Goal: Task Accomplishment & Management: Use online tool/utility

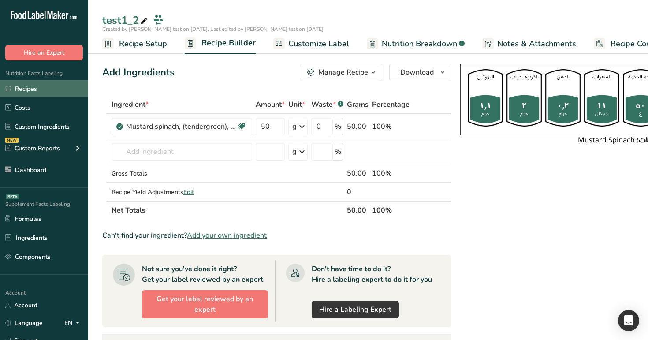
click at [51, 88] on link "Recipes" at bounding box center [44, 88] width 88 height 17
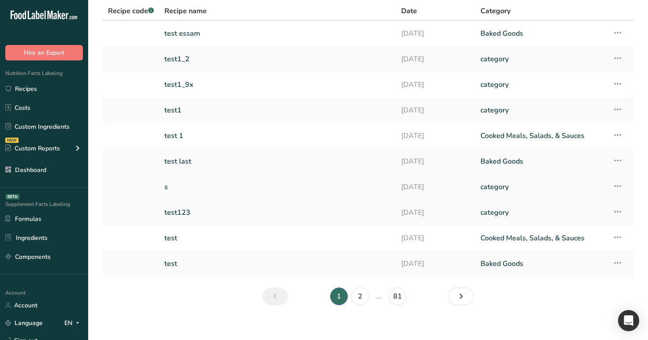
scroll to position [71, 0]
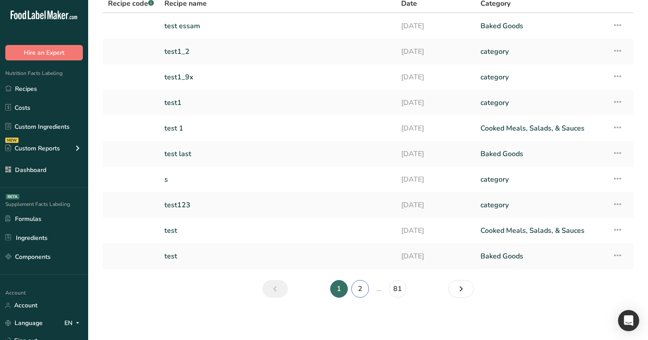
click at [358, 287] on link "2" at bounding box center [360, 289] width 18 height 18
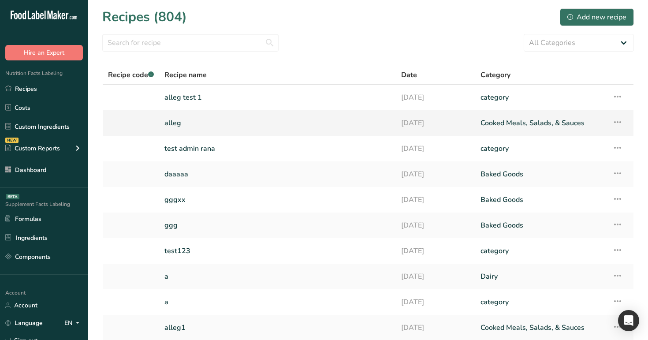
click at [269, 115] on link "alleg" at bounding box center [277, 123] width 226 height 19
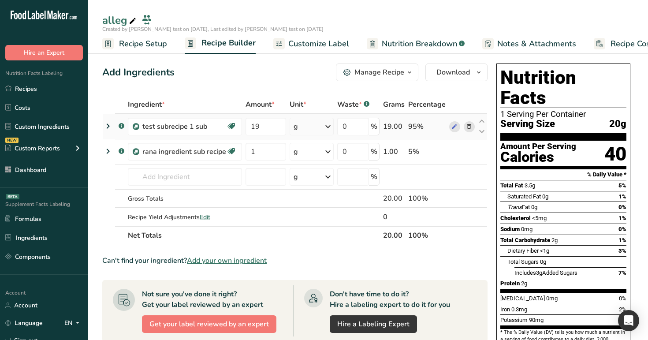
click at [109, 126] on icon at bounding box center [108, 126] width 11 height 16
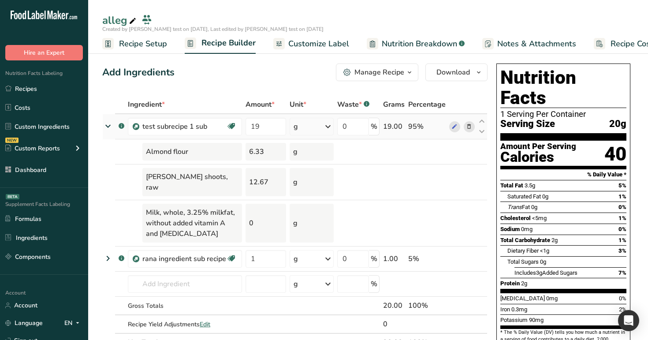
click at [109, 126] on icon at bounding box center [108, 126] width 16 height 11
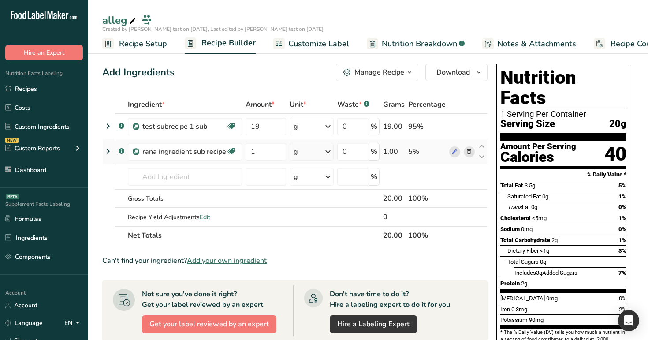
click at [109, 149] on icon at bounding box center [108, 151] width 11 height 16
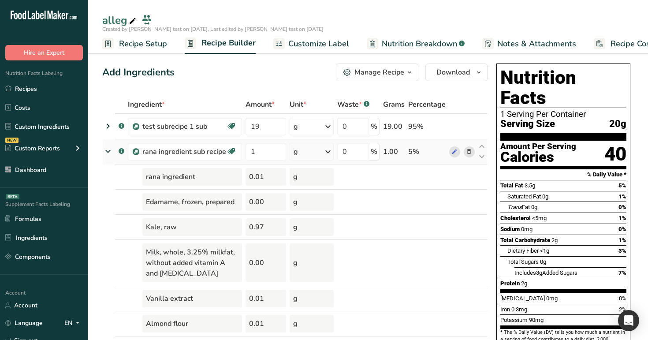
click at [109, 149] on icon at bounding box center [108, 151] width 16 height 11
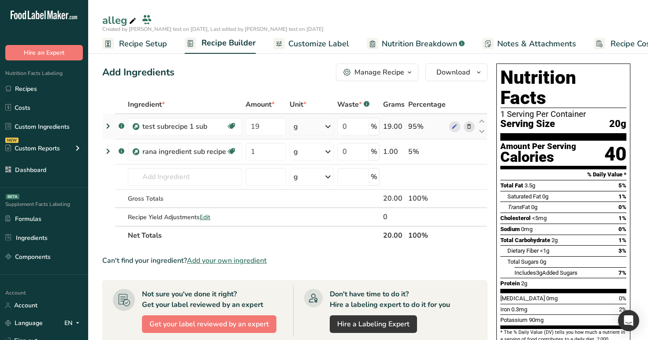
click at [111, 126] on icon at bounding box center [108, 126] width 11 height 16
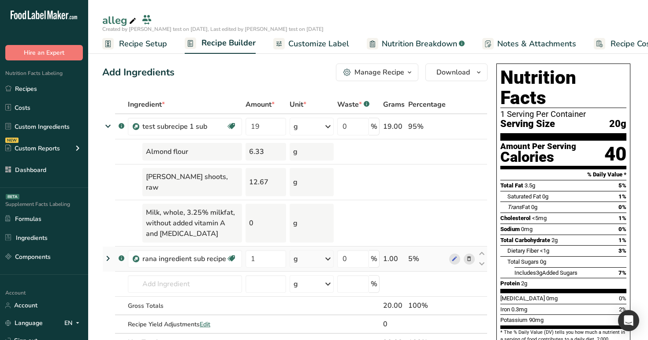
click at [106, 250] on icon at bounding box center [108, 258] width 11 height 16
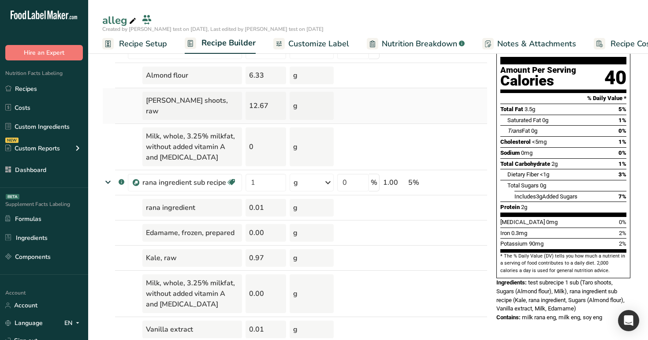
scroll to position [93, 0]
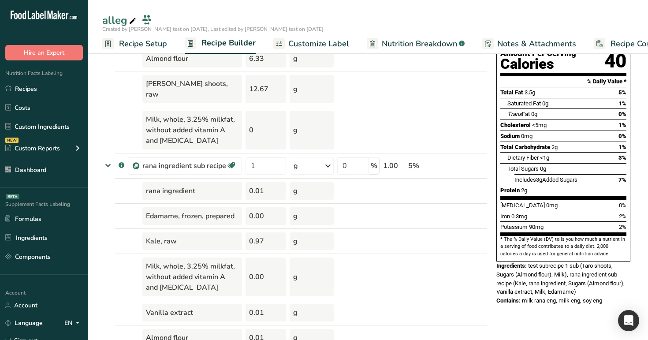
drag, startPoint x: 523, startPoint y: 282, endPoint x: 608, endPoint y: 279, distance: 85.5
click at [608, 296] on div "Contains: milk rana eng, milk eng, soy eng" at bounding box center [563, 300] width 134 height 9
click at [457, 161] on icon at bounding box center [454, 165] width 6 height 9
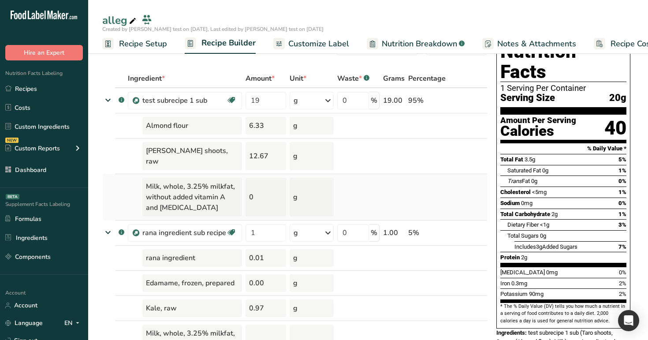
scroll to position [0, 0]
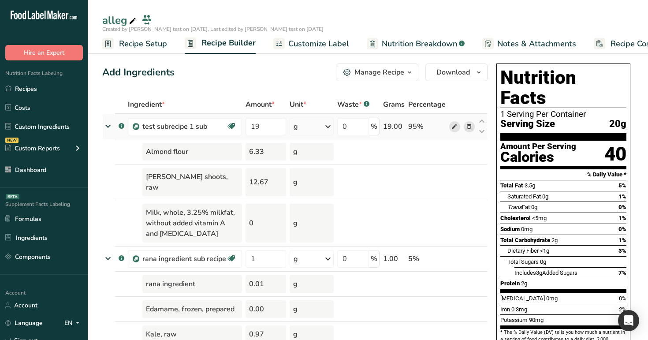
click at [456, 128] on icon at bounding box center [454, 126] width 6 height 9
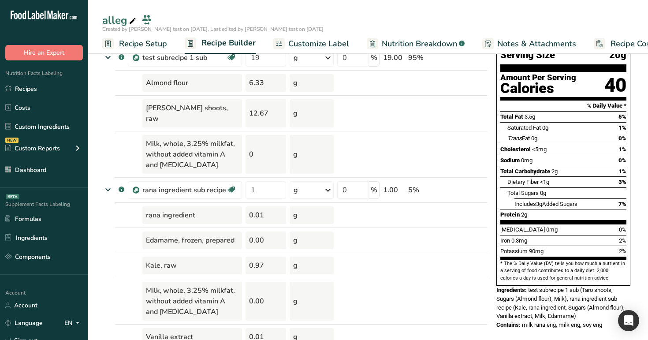
scroll to position [88, 0]
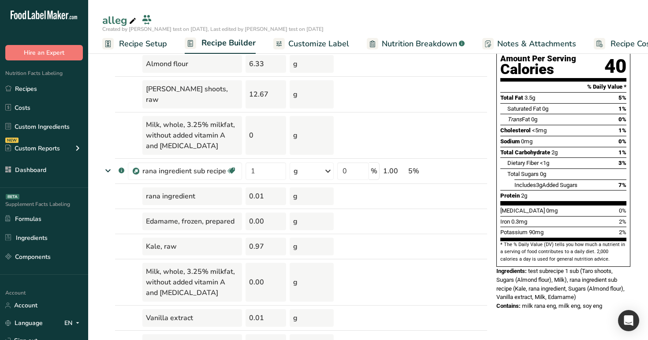
click at [322, 47] on span "Customize Label" at bounding box center [318, 44] width 61 height 12
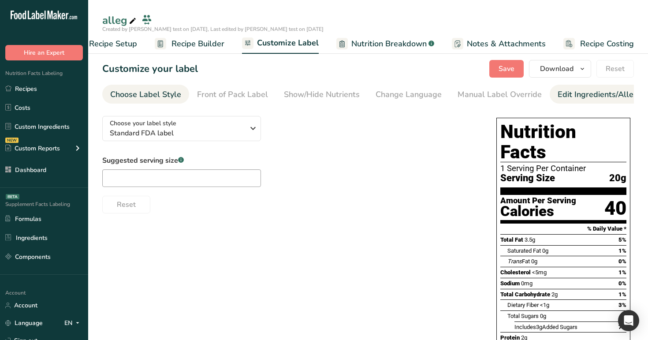
click at [557, 96] on div "Edit Ingredients/Allergens List" at bounding box center [613, 95] width 112 height 12
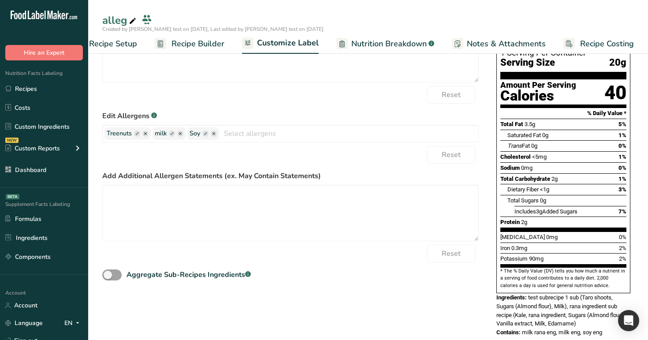
scroll to position [117, 0]
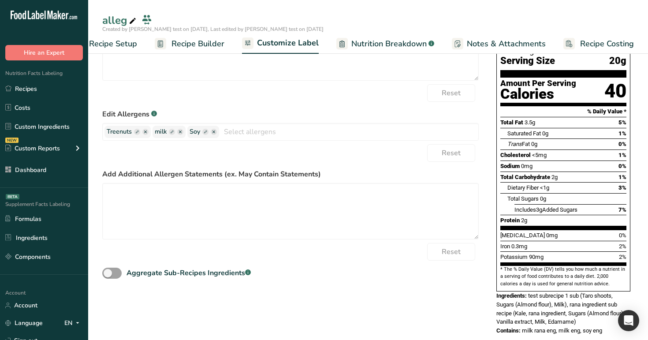
drag, startPoint x: 495, startPoint y: 315, endPoint x: 609, endPoint y: 311, distance: 113.8
click at [609, 311] on div "Nutrition Facts 1 Serving Per Container Serving Size 20g Amount Per Serving Cal…" at bounding box center [563, 168] width 141 height 342
click at [609, 326] on div "Contains: milk rana eng, milk eng, soy eng" at bounding box center [563, 330] width 134 height 9
click at [240, 159] on div "Reset" at bounding box center [290, 153] width 376 height 18
drag, startPoint x: 496, startPoint y: 315, endPoint x: 608, endPoint y: 312, distance: 112.4
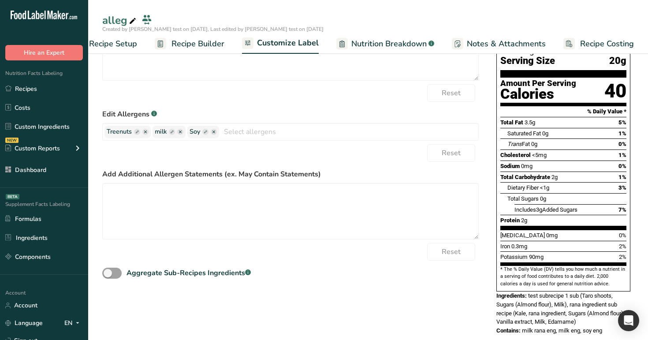
click at [608, 312] on div "Nutrition Facts 1 Serving Per Container Serving Size 20g Amount Per Serving Cal…" at bounding box center [563, 168] width 141 height 342
click at [608, 326] on div "Contains: milk rana eng, milk eng, soy eng" at bounding box center [563, 330] width 134 height 9
drag, startPoint x: 99, startPoint y: 118, endPoint x: 149, endPoint y: 120, distance: 50.3
click at [149, 120] on section "Customize your label Save Download Choose what to show on your downloaded label…" at bounding box center [368, 143] width 560 height 429
click at [230, 156] on div "Reset" at bounding box center [290, 153] width 376 height 18
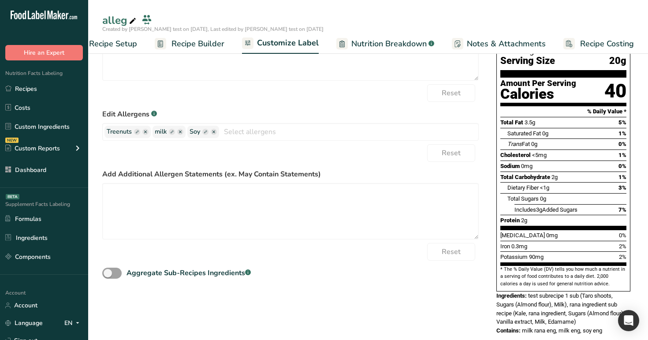
drag, startPoint x: 493, startPoint y: 313, endPoint x: 606, endPoint y: 316, distance: 113.8
click at [606, 316] on div "Nutrition Facts 1 Serving Per Container Serving Size 20g Amount Per Serving Cal…" at bounding box center [563, 168] width 141 height 342
click at [172, 133] on icon "button" at bounding box center [172, 131] width 3 height 3
click at [180, 136] on input "text" at bounding box center [188, 131] width 67 height 11
type input "milk 12"
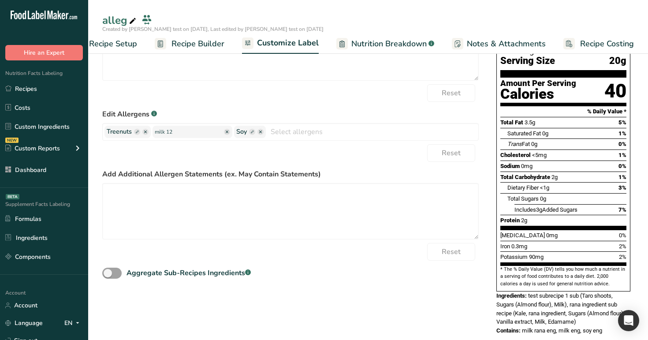
click at [377, 162] on div "Reset" at bounding box center [290, 153] width 376 height 18
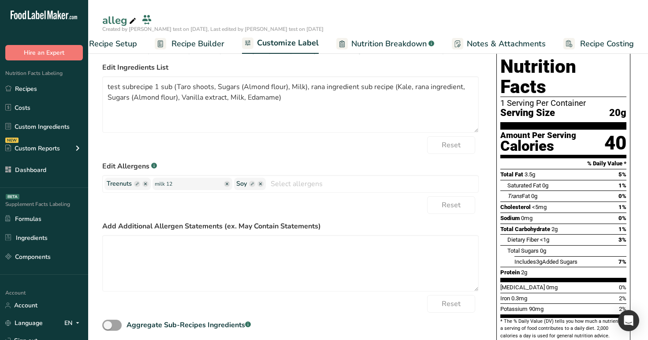
scroll to position [0, 0]
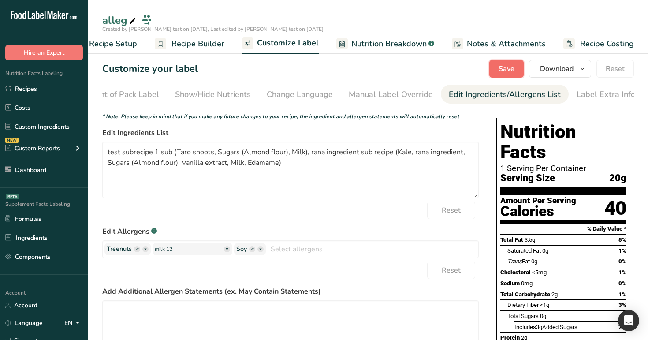
click at [502, 71] on span "Save" at bounding box center [506, 68] width 16 height 11
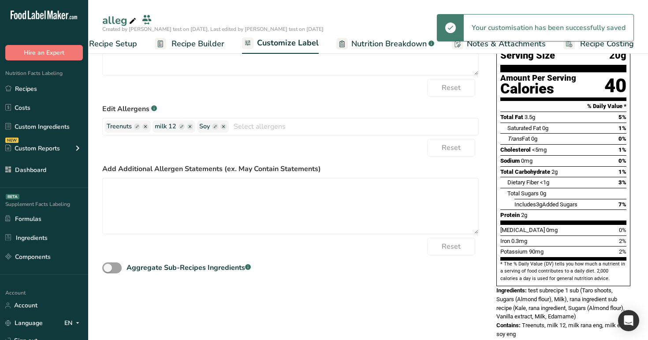
scroll to position [126, 0]
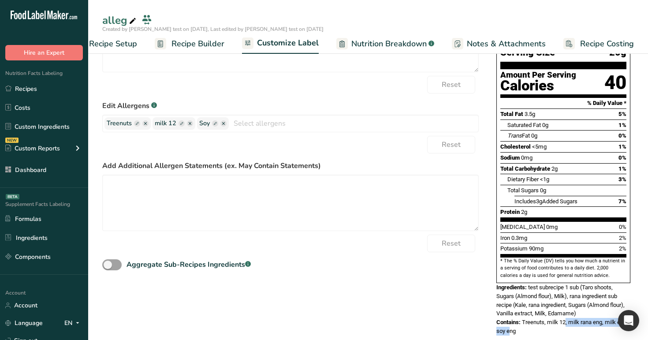
drag, startPoint x: 547, startPoint y: 306, endPoint x: 628, endPoint y: 304, distance: 80.2
click at [628, 319] on span "Treenuts, milk 12, milk rana eng, milk eng, soy eng" at bounding box center [561, 326] width 131 height 15
click at [182, 124] on rect "button" at bounding box center [181, 123] width 6 height 6
click at [180, 124] on input "milk 12" at bounding box center [188, 123] width 67 height 11
type input "milk"
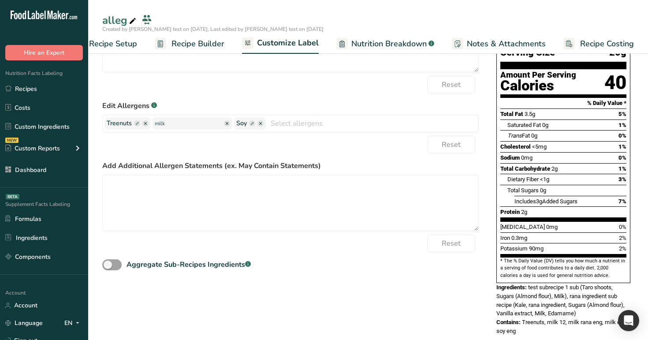
click at [269, 156] on form "* Note: Please keep in mind that if you make any future changes to your recipe,…" at bounding box center [290, 129] width 376 height 285
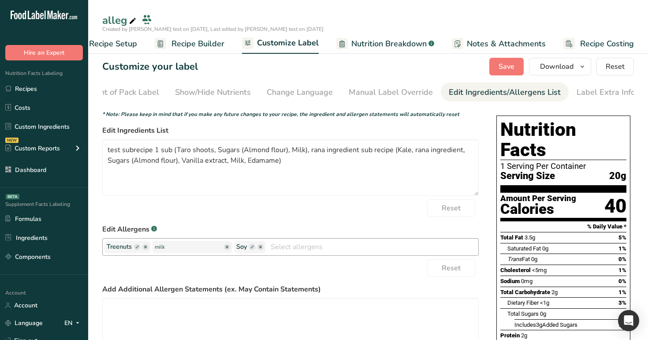
scroll to position [0, 0]
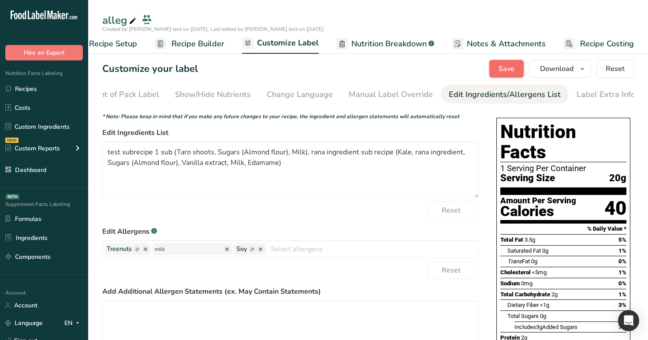
click at [502, 69] on span "Save" at bounding box center [506, 68] width 16 height 11
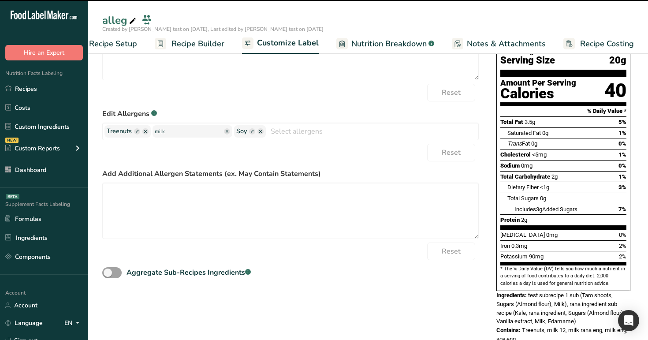
scroll to position [126, 0]
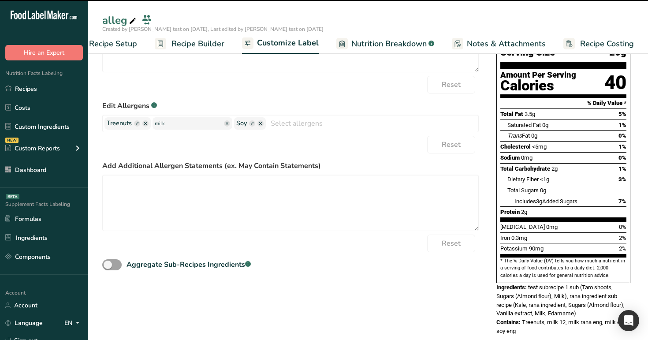
click at [409, 103] on label "Edit Allergens .a-a{fill:#347362;}.b-a{fill:#fff;}" at bounding box center [290, 105] width 376 height 11
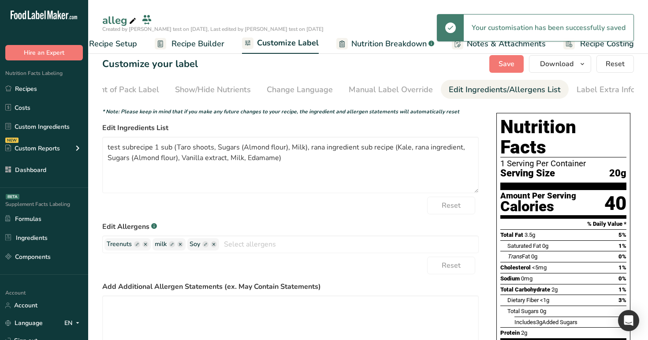
scroll to position [6, 0]
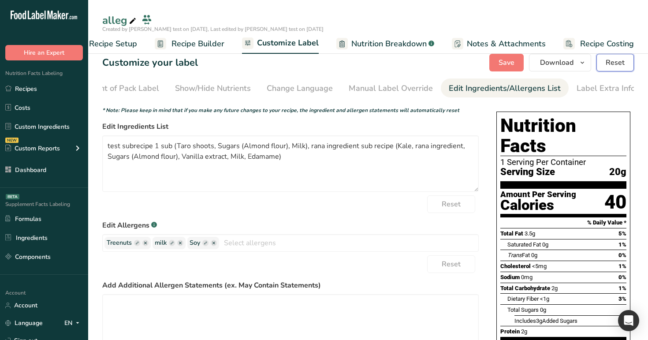
click at [609, 66] on span "Reset" at bounding box center [615, 62] width 19 height 11
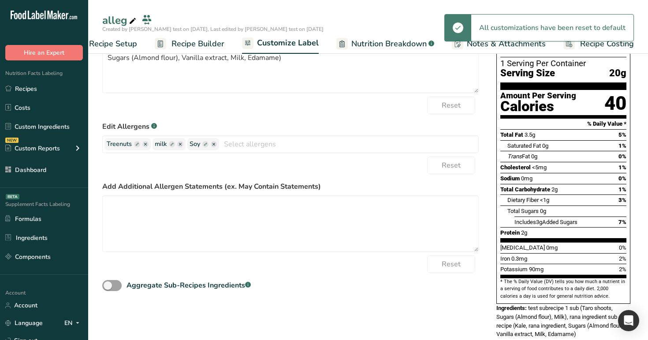
scroll to position [117, 0]
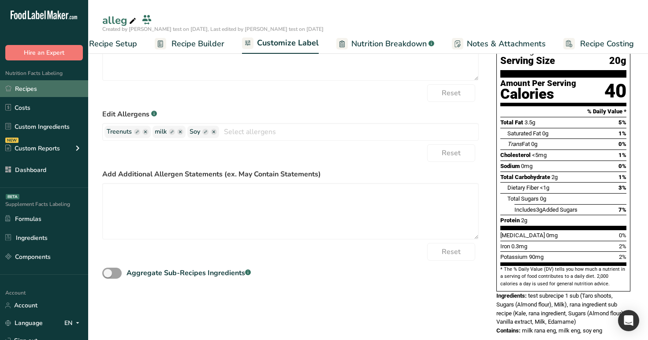
click at [53, 86] on link "Recipes" at bounding box center [44, 88] width 88 height 17
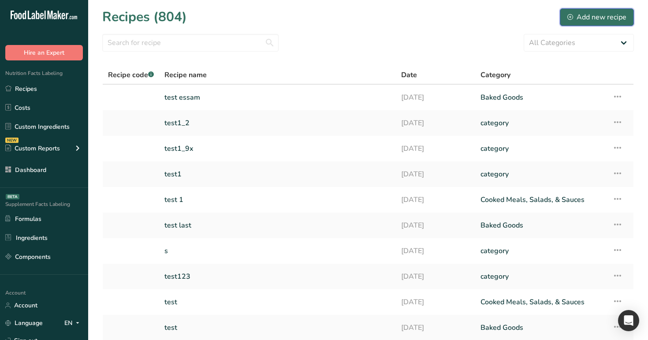
click at [581, 22] on button "Add new recipe" at bounding box center [597, 17] width 74 height 18
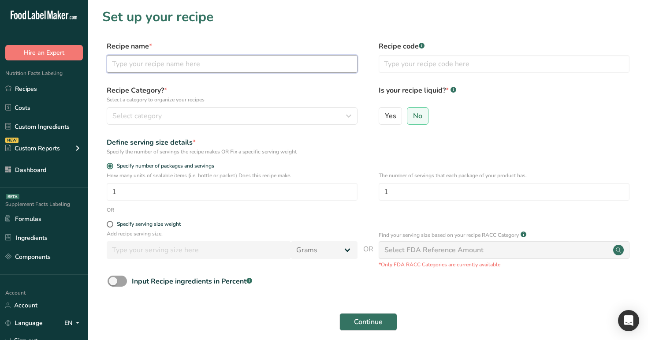
click at [273, 65] on input "text" at bounding box center [232, 64] width 251 height 18
type input "test"
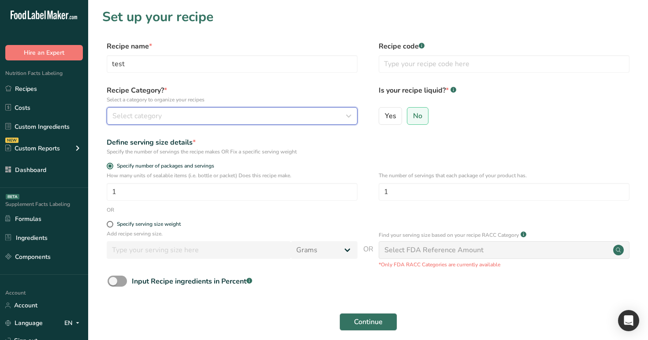
click at [167, 123] on button "Select category" at bounding box center [232, 116] width 251 height 18
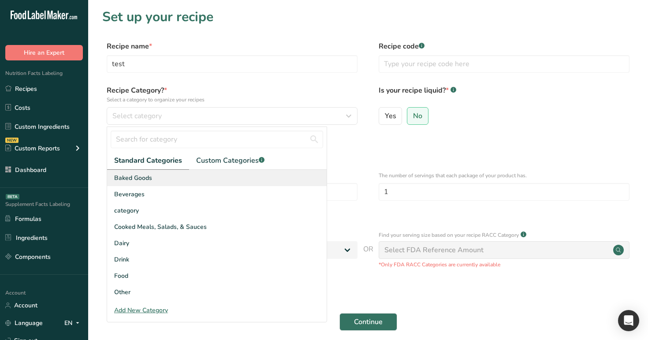
click at [187, 178] on div "Baked Goods" at bounding box center [216, 178] width 219 height 16
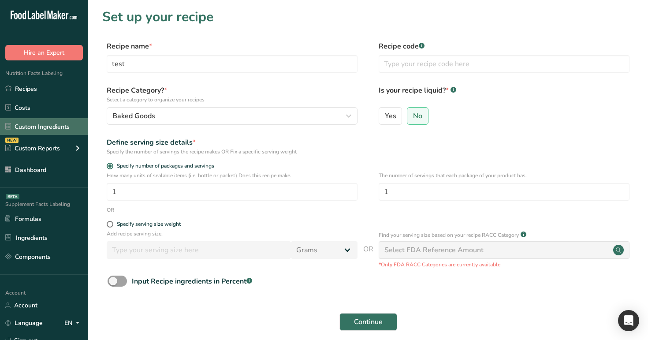
click at [34, 126] on link "Custom Ingredients" at bounding box center [44, 126] width 88 height 17
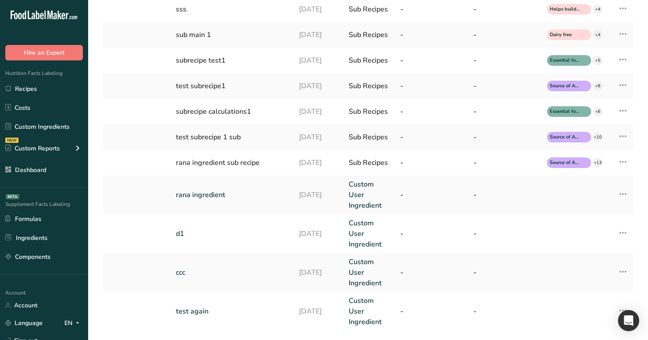
scroll to position [273, 0]
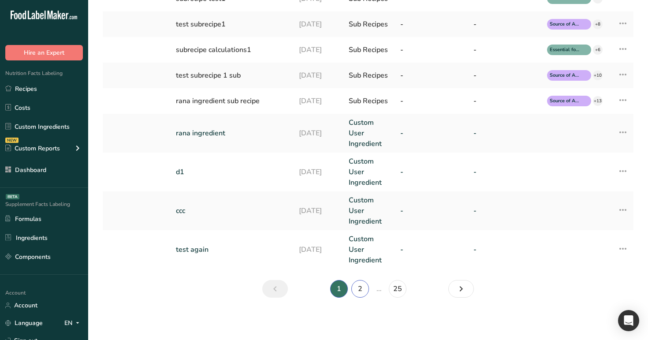
click at [363, 286] on link "2" at bounding box center [360, 289] width 18 height 18
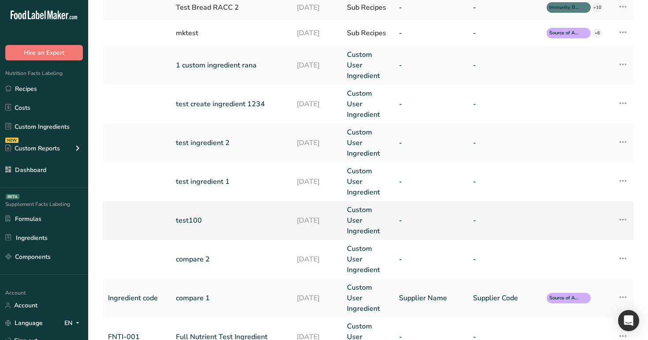
scroll to position [326, 0]
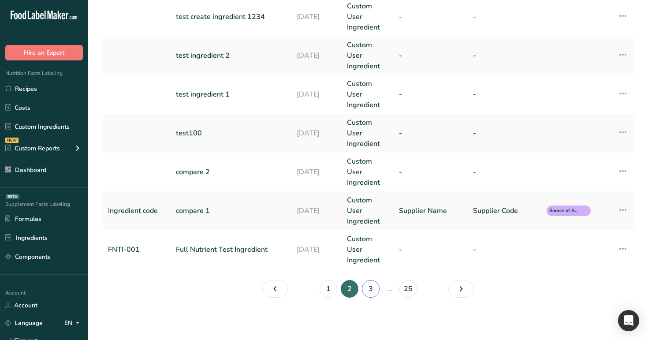
click at [366, 284] on link "3" at bounding box center [371, 289] width 18 height 18
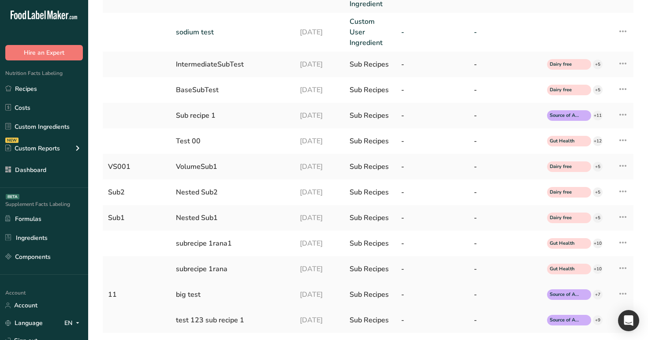
scroll to position [234, 0]
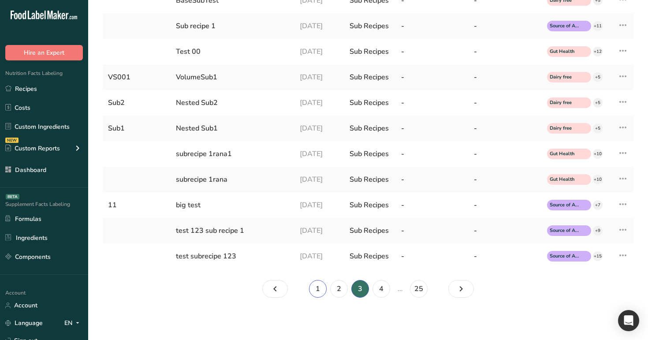
click at [316, 287] on link "1" at bounding box center [318, 289] width 18 height 18
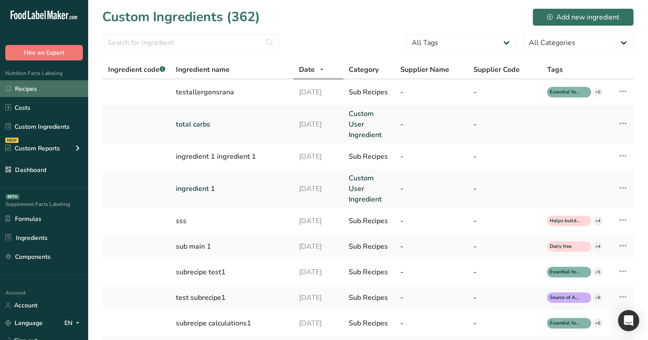
click at [35, 91] on link "Recipes" at bounding box center [44, 88] width 88 height 17
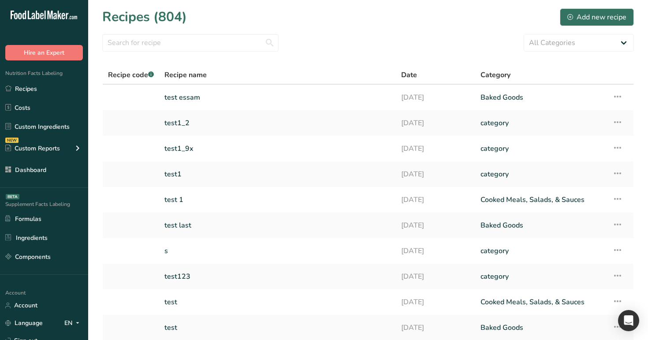
scroll to position [71, 0]
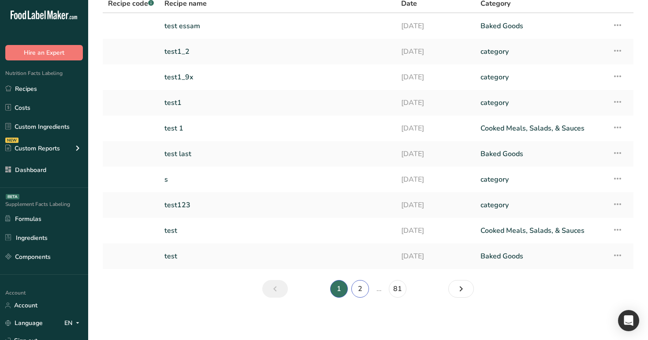
click at [360, 289] on link "2" at bounding box center [360, 289] width 18 height 18
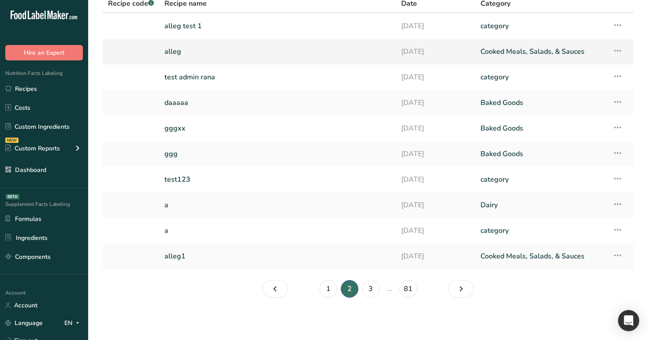
click at [245, 50] on link "alleg" at bounding box center [277, 51] width 226 height 19
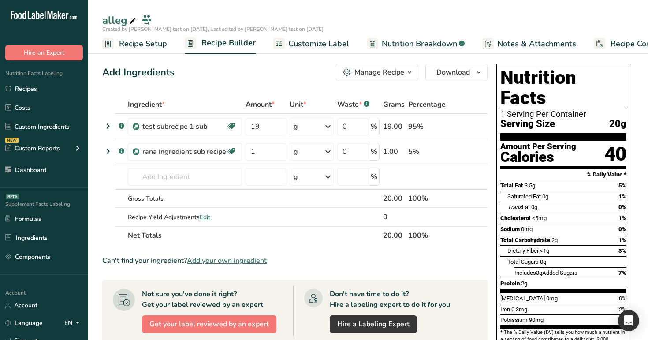
click at [329, 33] on ul "Recipe Setup Recipe Builder Customize Label Nutrition Breakdown .a-a{fill:#3473…" at bounding box center [385, 43] width 594 height 21
click at [329, 40] on span "Customize Label" at bounding box center [318, 44] width 61 height 12
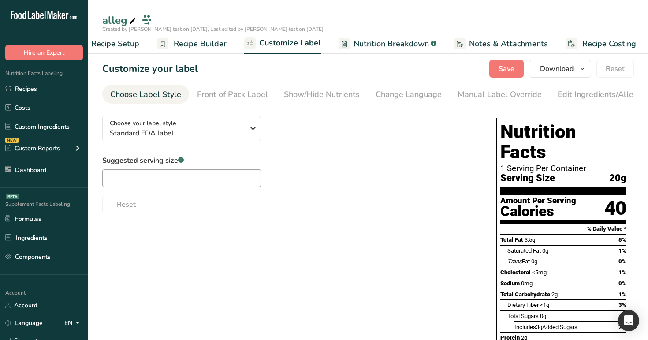
scroll to position [0, 30]
click at [190, 128] on div "Choose your label style Standard FDA label" at bounding box center [177, 129] width 134 height 20
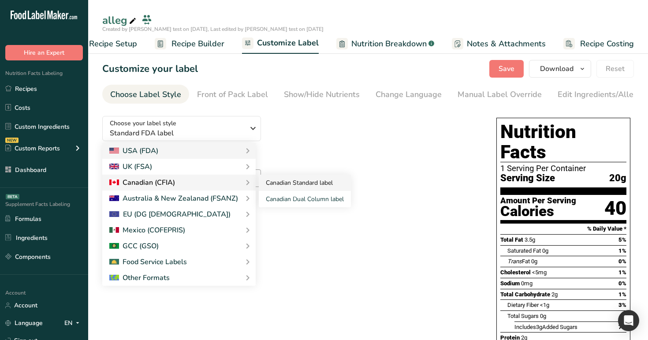
click at [278, 185] on link "Canadian Standard label" at bounding box center [305, 183] width 92 height 16
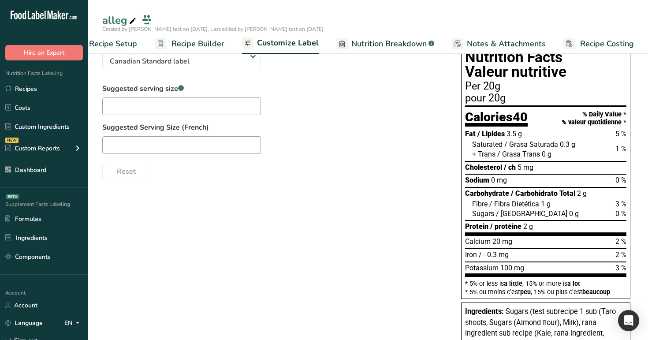
scroll to position [0, 0]
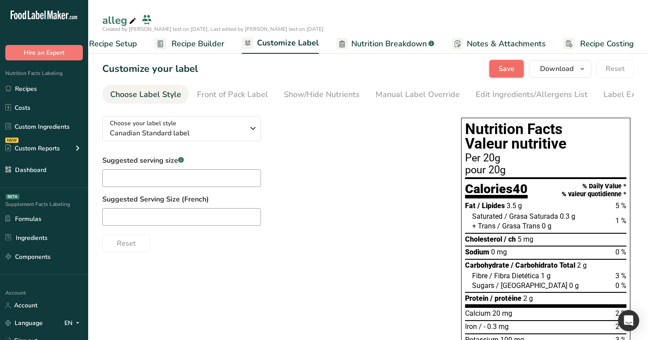
click at [504, 68] on span "Save" at bounding box center [506, 68] width 16 height 11
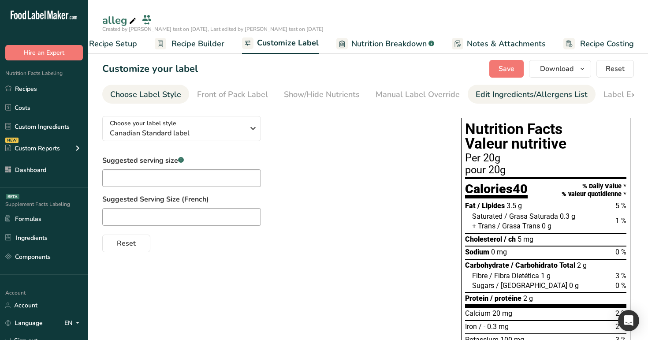
click at [488, 89] on div "Edit Ingredients/Allergens List" at bounding box center [532, 95] width 112 height 12
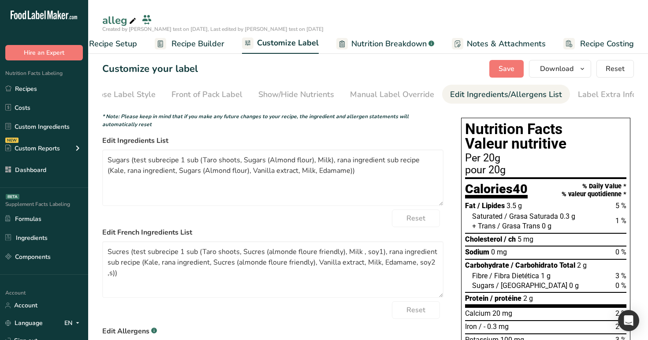
scroll to position [0, 27]
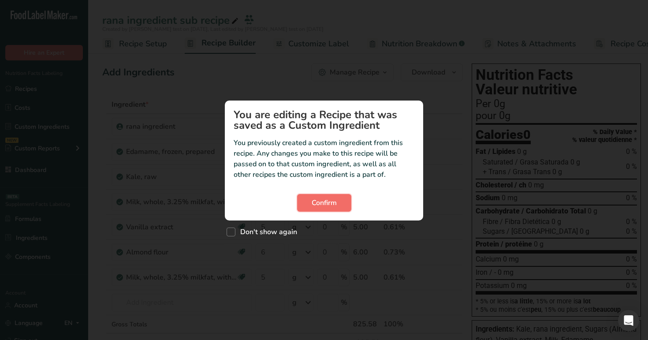
click at [327, 203] on span "Confirm" at bounding box center [324, 202] width 25 height 11
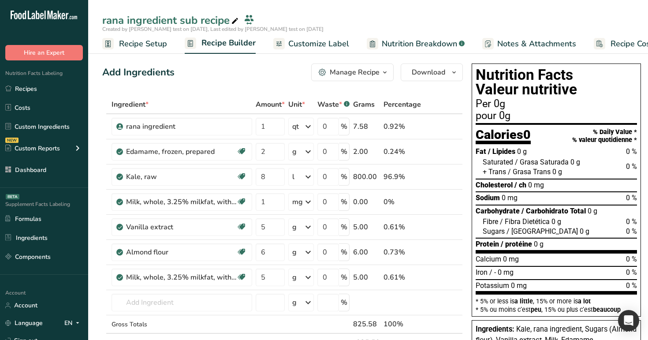
click at [323, 42] on span "Customize Label" at bounding box center [318, 44] width 61 height 12
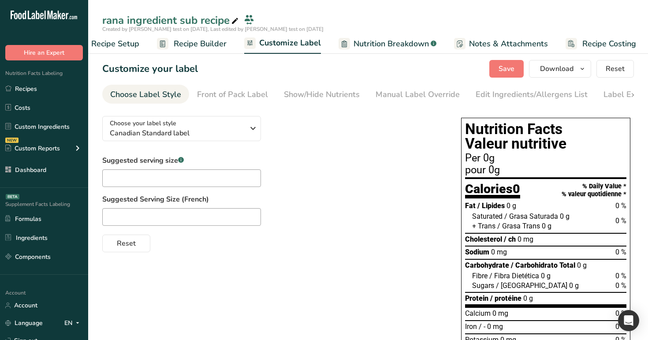
scroll to position [0, 30]
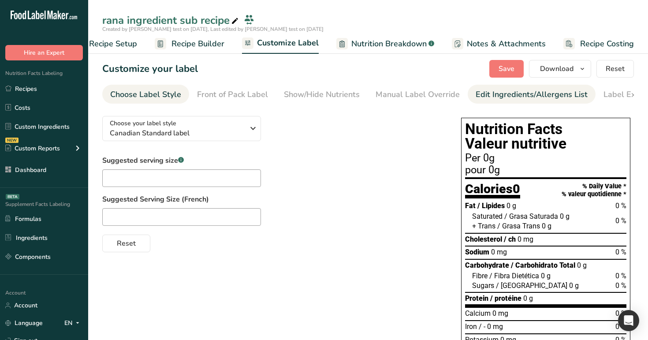
click at [496, 96] on div "Edit Ingredients/Allergens List" at bounding box center [532, 95] width 112 height 12
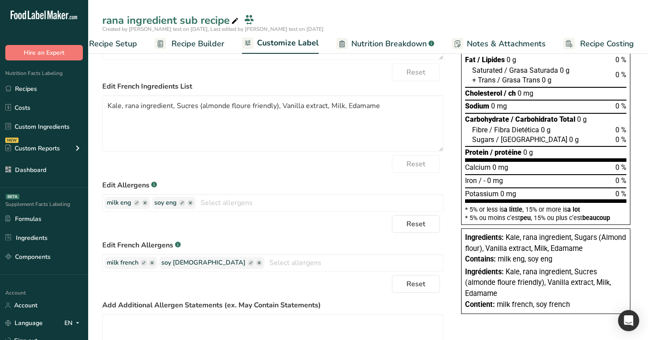
scroll to position [147, 0]
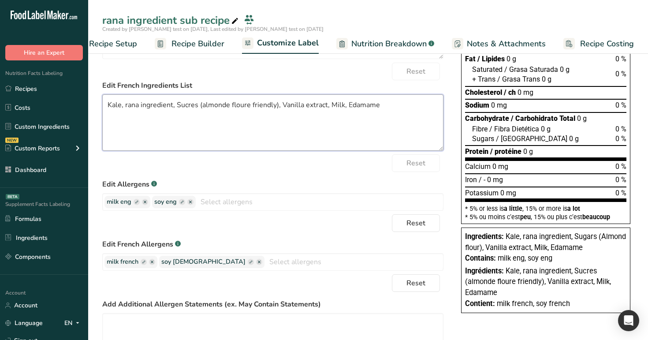
click at [399, 116] on textarea "Kale, rana ingredient, Sucres (almonde floure friendly), Vanilla extract, Milk,…" at bounding box center [272, 122] width 341 height 56
click at [461, 95] on div "Nutrition Facts Valeur nutritive Per 0g pour 0g Calories 0 % Daily Value * % va…" at bounding box center [545, 141] width 176 height 349
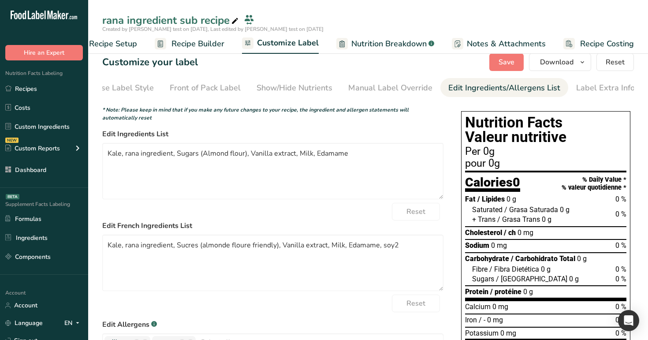
scroll to position [0, 0]
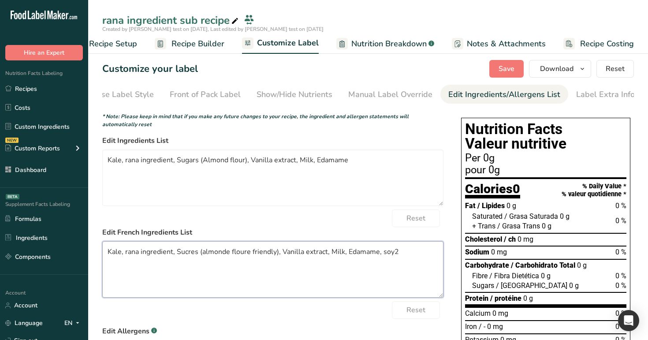
click at [416, 258] on textarea "Kale, rana ingredient, Sucres (almonde floure friendly), Vanilla extract, Milk,…" at bounding box center [272, 269] width 341 height 56
click at [516, 68] on button "Save" at bounding box center [506, 69] width 34 height 18
click at [413, 249] on textarea "Kale, rana ingredient, Sucres (almonde floure friendly), Vanilla extract, Milk,…" at bounding box center [272, 269] width 341 height 56
click at [511, 64] on span "Save" at bounding box center [506, 68] width 16 height 11
click at [401, 258] on textarea "Kale, rana ingredient, Sucres (almonde floure friendly), Vanilla extract, Milk,…" at bounding box center [272, 269] width 341 height 56
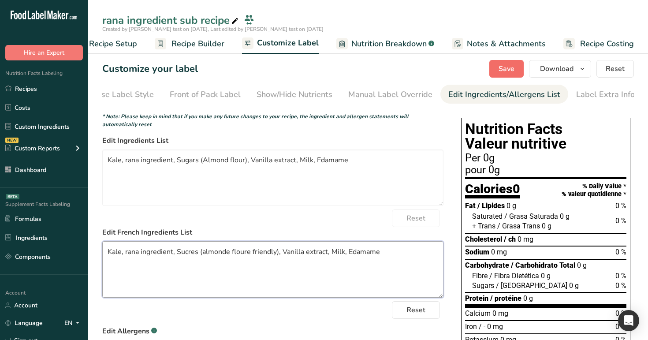
type textarea "Kale, rana ingredient, Sucres (almonde floure friendly), Vanilla extract, Milk,…"
click at [502, 70] on span "Save" at bounding box center [506, 68] width 16 height 11
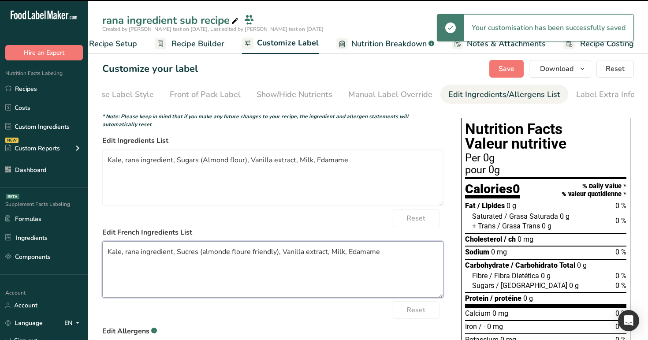
click at [382, 256] on textarea "Kale, rana ingredient, Sucres (almonde floure friendly), Vanilla extract, Milk,…" at bounding box center [272, 269] width 341 height 56
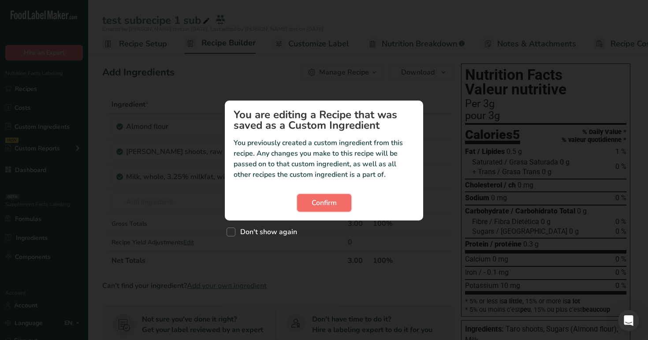
click at [324, 205] on span "Confirm" at bounding box center [324, 202] width 25 height 11
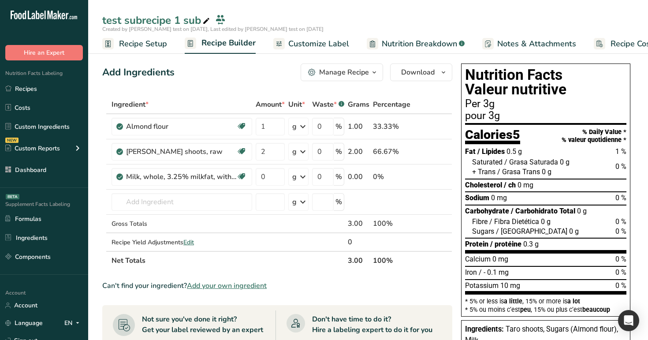
click at [318, 37] on link "Customize Label" at bounding box center [311, 44] width 76 height 20
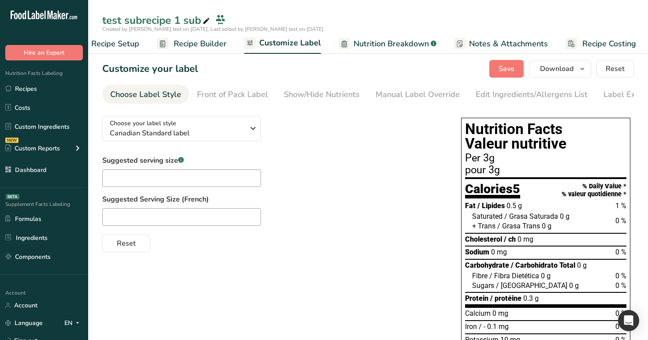
scroll to position [0, 30]
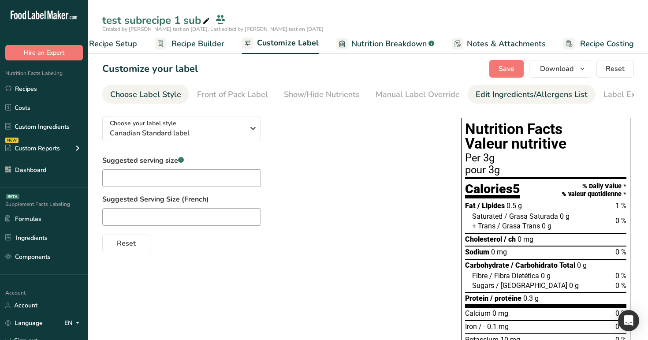
click at [560, 94] on div "Edit Ingredients/Allergens List" at bounding box center [532, 95] width 112 height 12
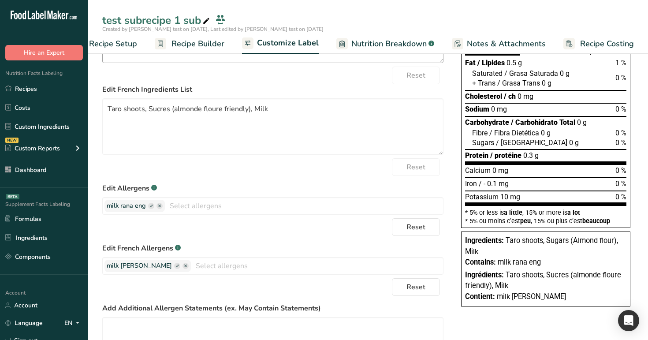
scroll to position [159, 0]
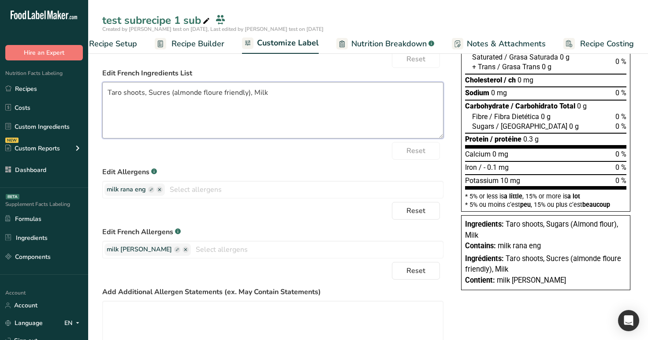
click at [290, 111] on textarea "Taro shoots, Sucres (almonde floure friendly), Milk" at bounding box center [272, 110] width 341 height 56
type textarea "Taro shoots, Sucres (almonde floure friendly), Milk , soy1"
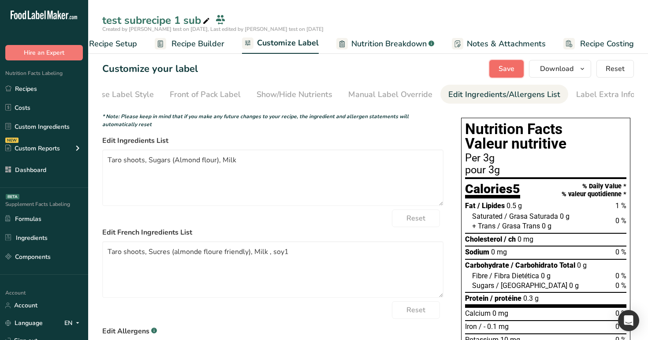
click at [504, 67] on span "Save" at bounding box center [506, 68] width 16 height 11
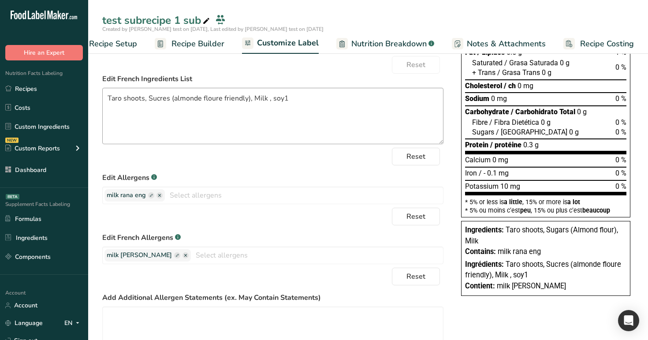
scroll to position [149, 0]
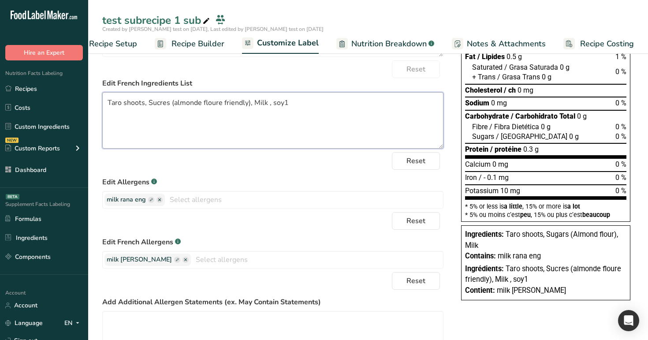
drag, startPoint x: 292, startPoint y: 109, endPoint x: 268, endPoint y: 108, distance: 24.3
click at [268, 108] on textarea "Taro shoots, Sucres (almonde floure friendly), Milk , soy1" at bounding box center [272, 120] width 341 height 56
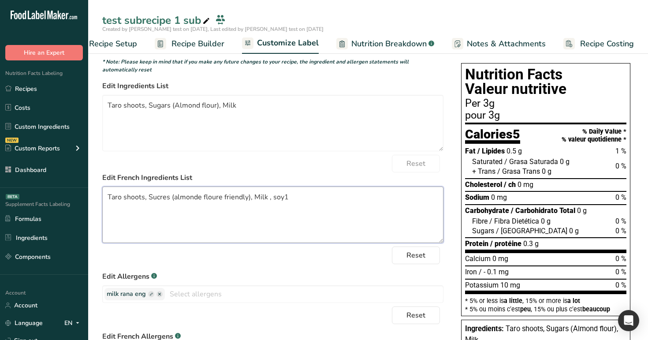
scroll to position [0, 0]
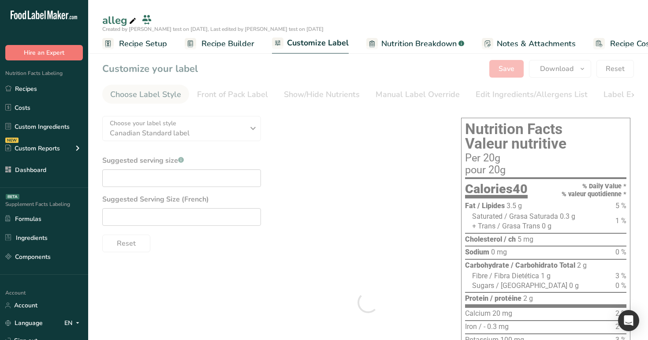
type textarea "Sugars (test subrecipe 1 sub (Taro shoots, Sugars (Almond flour), Milk), rana i…"
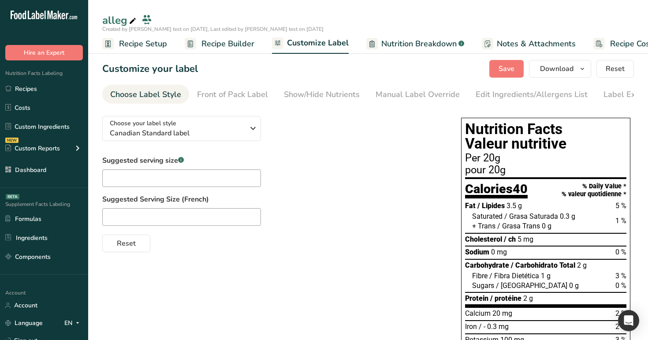
click at [509, 96] on div "Edit Ingredients/Allergens List" at bounding box center [532, 95] width 112 height 12
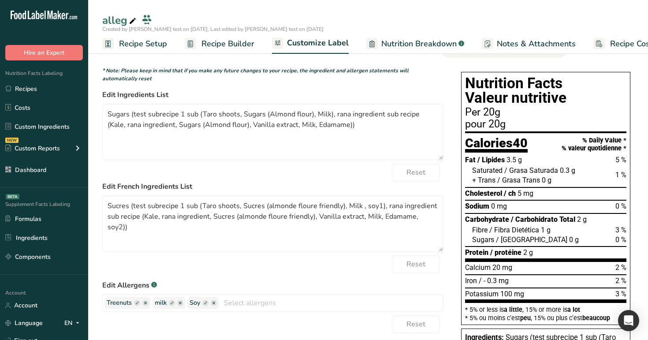
scroll to position [47, 0]
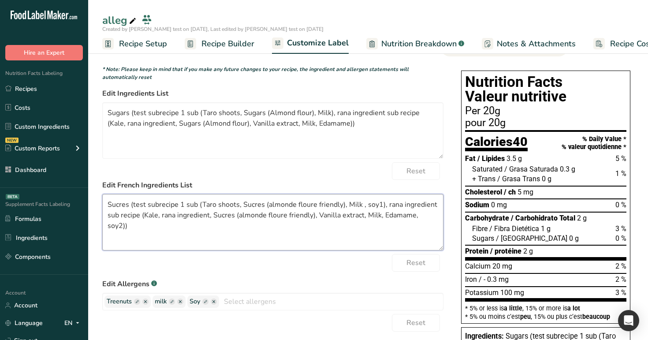
click at [432, 218] on textarea "Sucres (test subrecipe 1 sub (Taro shoots, Sucres (almonde floure friendly), Mi…" at bounding box center [272, 222] width 341 height 56
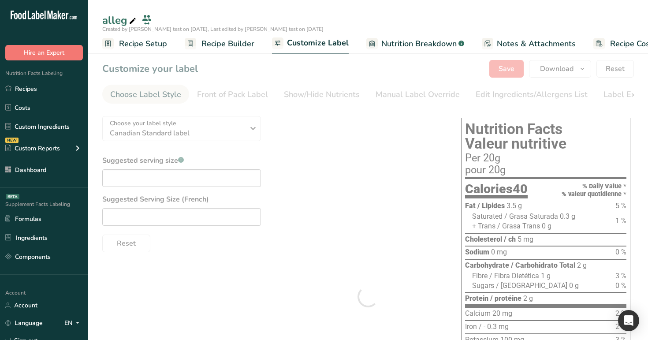
type textarea "Sugars (test subrecipe 1 sub (Taro shoots, Sugars (Almond flour), Milk), rana i…"
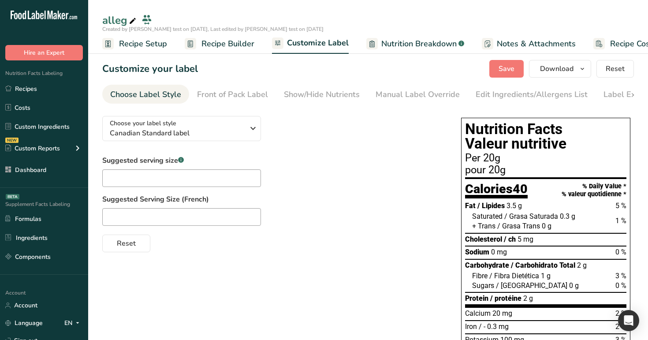
click at [532, 96] on div "Edit Ingredients/Allergens List" at bounding box center [532, 95] width 112 height 12
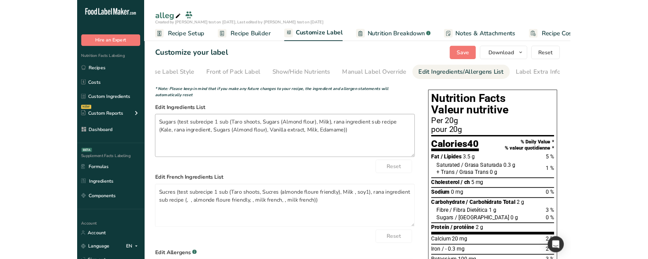
scroll to position [78, 0]
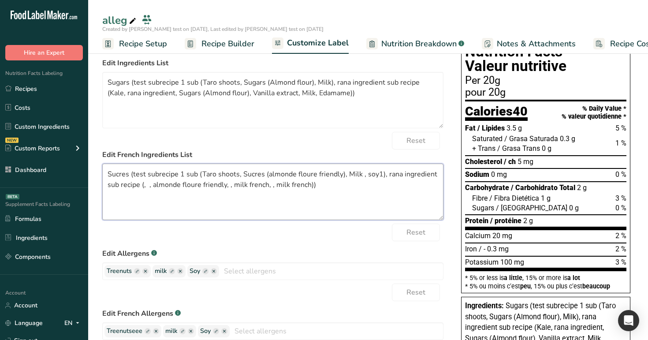
drag, startPoint x: 152, startPoint y: 188, endPoint x: 141, endPoint y: 188, distance: 10.1
click at [141, 188] on textarea "Sucres (test subrecipe 1 sub (Taro shoots, Sucres (almonde floure friendly), Mi…" at bounding box center [272, 192] width 341 height 56
click at [349, 174] on textarea "Sucres (test subrecipe 1 sub (Taro shoots, Sucres (almonde floure friendly), Mi…" at bounding box center [272, 192] width 341 height 56
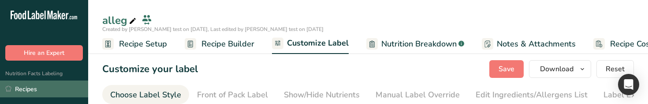
click at [58, 95] on link "Recipes" at bounding box center [44, 88] width 88 height 17
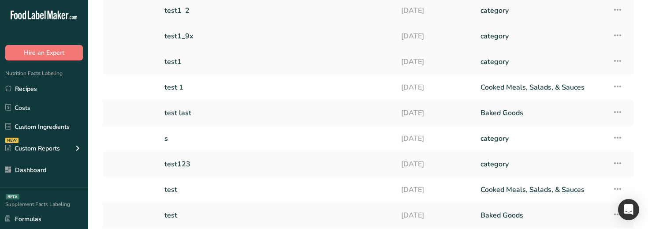
scroll to position [182, 0]
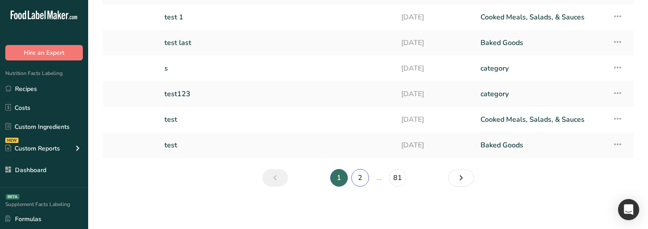
click at [366, 103] on link "2" at bounding box center [360, 178] width 18 height 18
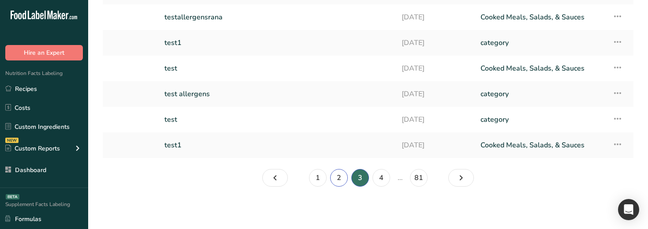
click at [341, 103] on link "2" at bounding box center [339, 178] width 18 height 18
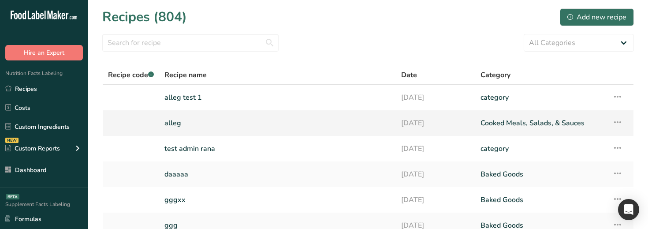
click at [253, 103] on link "alleg" at bounding box center [277, 123] width 226 height 19
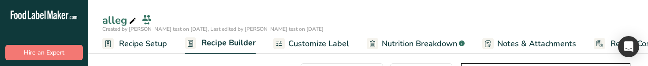
click at [142, 43] on span "Recipe Setup" at bounding box center [143, 44] width 48 height 12
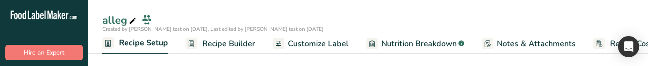
scroll to position [0, 3]
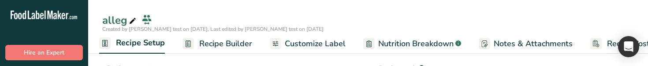
click at [202, 42] on span "Recipe Builder" at bounding box center [225, 44] width 53 height 12
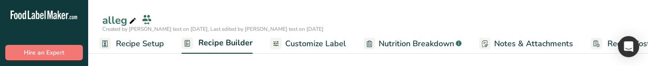
scroll to position [0, 30]
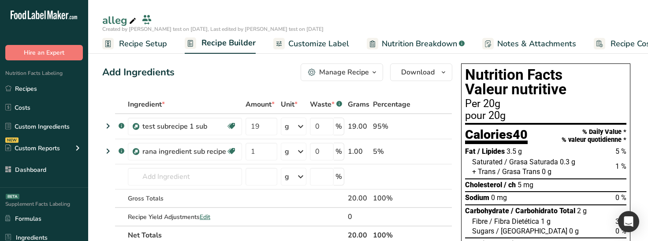
click at [322, 41] on span "Customize Label" at bounding box center [318, 44] width 61 height 12
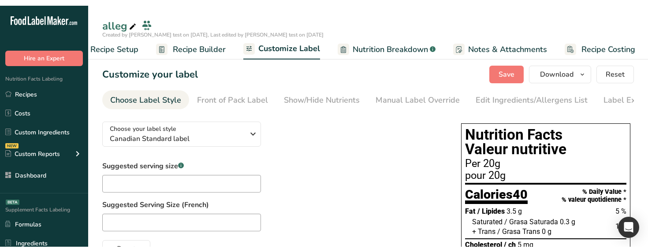
scroll to position [0, 30]
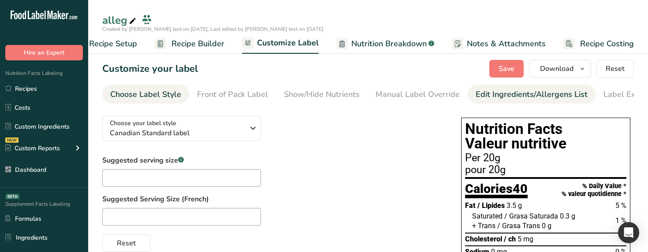
click at [518, 66] on div "Edit Ingredients/Allergens List" at bounding box center [532, 95] width 112 height 12
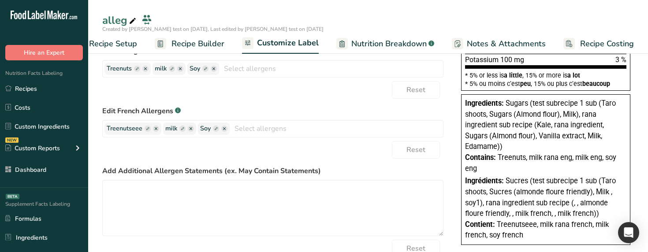
scroll to position [321, 0]
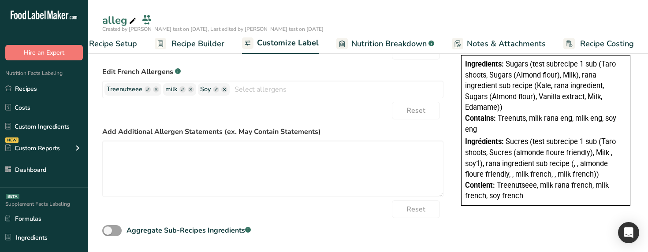
drag, startPoint x: 498, startPoint y: 117, endPoint x: 504, endPoint y: 134, distance: 17.4
click at [504, 66] on div "Contains: Treenuts, milk rana eng, milk eng, soy eng" at bounding box center [545, 124] width 161 height 22
drag, startPoint x: 497, startPoint y: 117, endPoint x: 509, endPoint y: 131, distance: 18.7
click at [509, 66] on div "Contains: Treenuts, milk rana eng, milk eng, soy eng" at bounding box center [545, 124] width 161 height 22
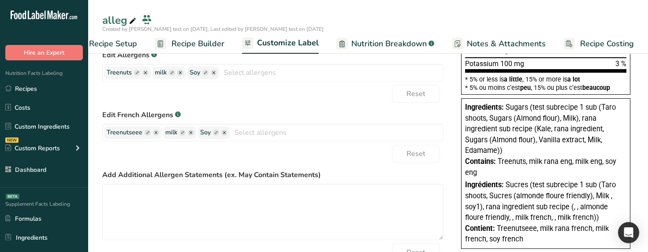
scroll to position [276, 0]
click at [144, 66] on icon "button" at bounding box center [145, 72] width 3 height 3
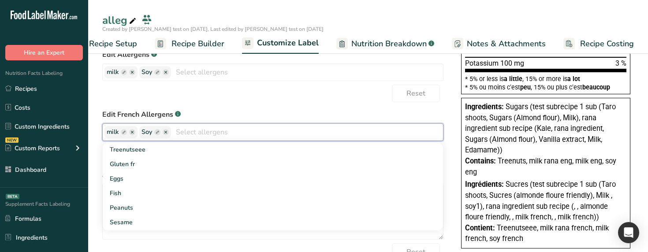
click at [206, 66] on div "Reset" at bounding box center [272, 94] width 341 height 18
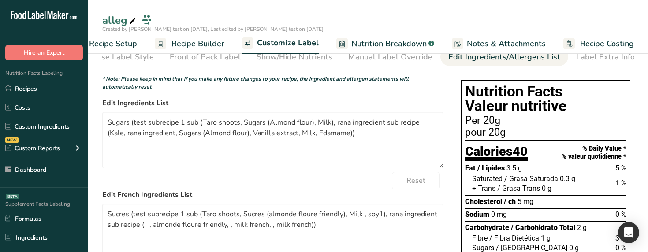
scroll to position [3, 0]
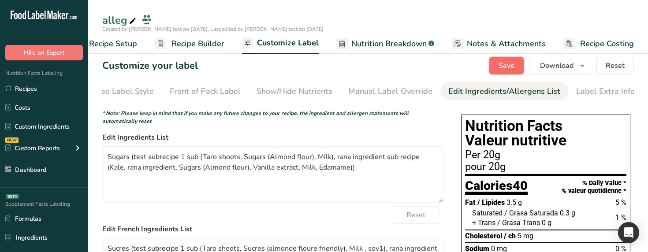
click at [501, 62] on span "Save" at bounding box center [506, 65] width 16 height 11
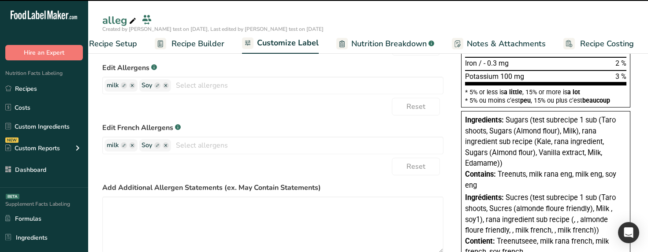
scroll to position [264, 0]
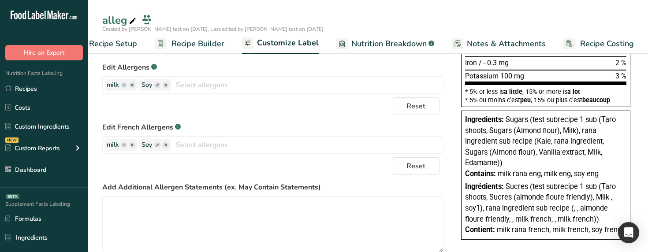
drag, startPoint x: 497, startPoint y: 178, endPoint x: 604, endPoint y: 181, distance: 107.1
click at [604, 66] on div "Contains: milk rana eng, milk eng, soy eng" at bounding box center [545, 174] width 161 height 11
click at [122, 66] on rect "button" at bounding box center [124, 85] width 6 height 6
click at [143, 66] on input "text" at bounding box center [140, 84] width 67 height 11
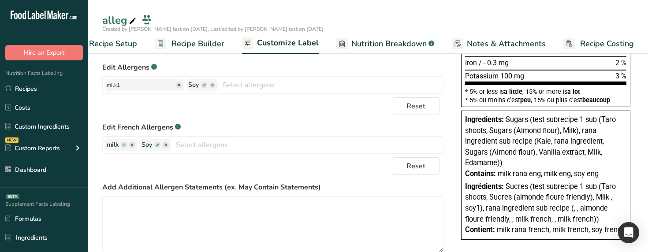
type input "milk1"
click at [450, 66] on div "Choose your label style Canadian Standard label USA (FDA) Standard FDA label Ta…" at bounding box center [367, 69] width 531 height 448
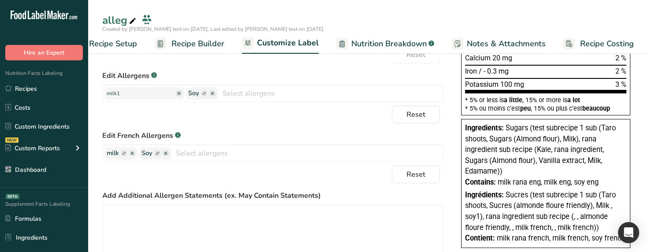
scroll to position [256, 0]
click at [139, 66] on input "milk1" at bounding box center [140, 92] width 67 height 11
drag, startPoint x: 498, startPoint y: 186, endPoint x: 571, endPoint y: 184, distance: 73.2
click at [571, 66] on span "milk rana eng, milk eng, soy eng" at bounding box center [548, 182] width 101 height 8
drag, startPoint x: 576, startPoint y: 185, endPoint x: 597, endPoint y: 185, distance: 20.7
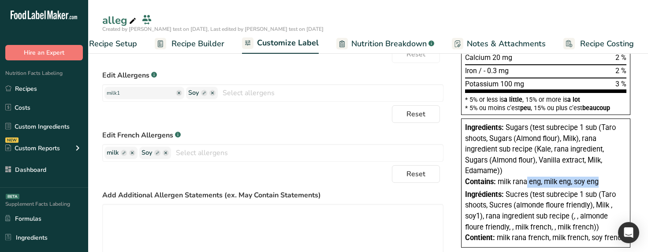
click at [597, 66] on span "milk rana eng, milk eng, soy eng" at bounding box center [548, 182] width 101 height 8
click at [149, 66] on input "milk1" at bounding box center [140, 92] width 67 height 11
drag, startPoint x: 497, startPoint y: 186, endPoint x: 571, endPoint y: 187, distance: 74.5
click at [571, 66] on div "Contains: milk rana eng, milk eng, soy eng" at bounding box center [545, 182] width 161 height 11
drag, startPoint x: 573, startPoint y: 185, endPoint x: 608, endPoint y: 182, distance: 34.5
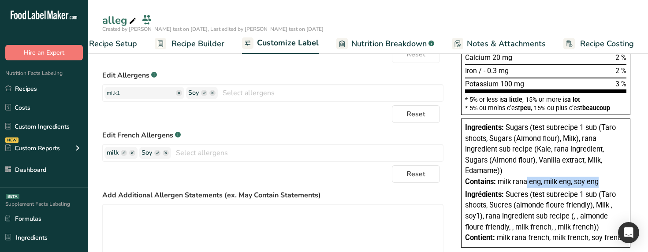
click at [608, 66] on div "Contains: milk rana eng, milk eng, soy eng" at bounding box center [545, 182] width 161 height 11
click at [446, 66] on div "Choose your label style Canadian Standard label USA (FDA) Standard FDA label Ta…" at bounding box center [367, 77] width 531 height 448
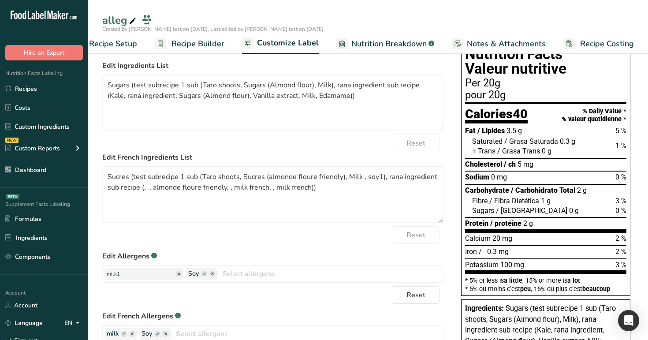
scroll to position [0, 0]
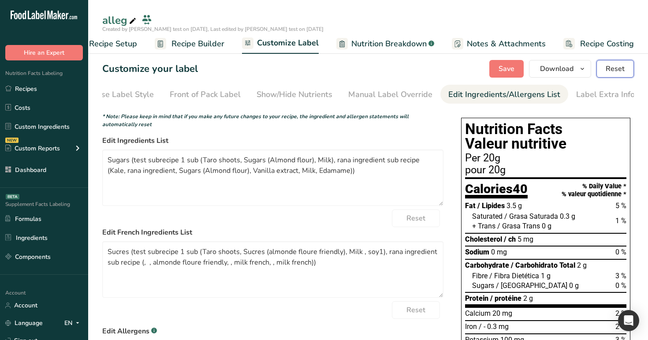
click at [627, 66] on button "Reset" at bounding box center [614, 69] width 37 height 18
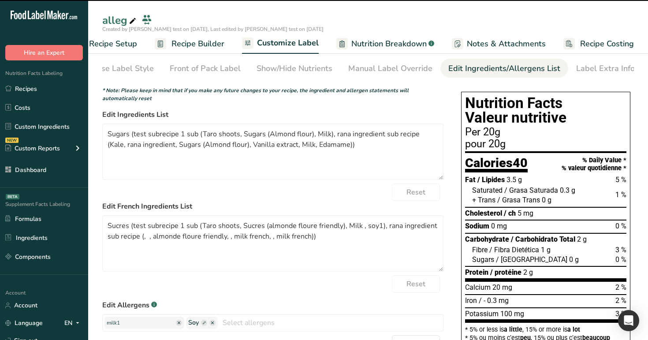
scroll to position [29, 0]
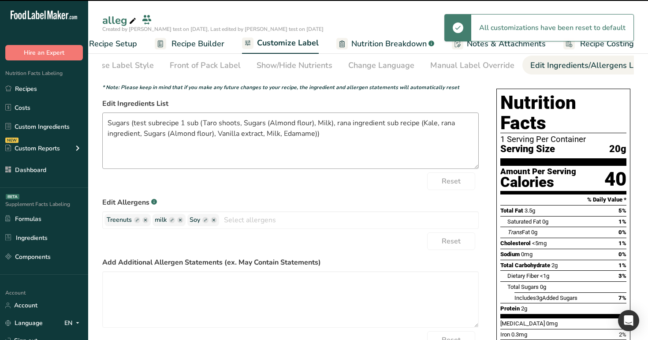
type textarea "test subrecipe 1 sub (Taro shoots, Sugars (Almond flour), Milk), rana ingredien…"
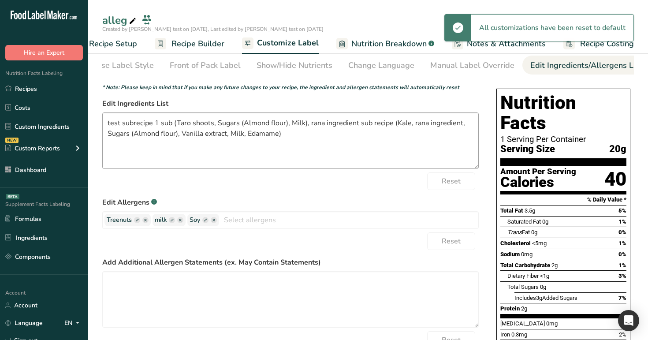
scroll to position [15, 0]
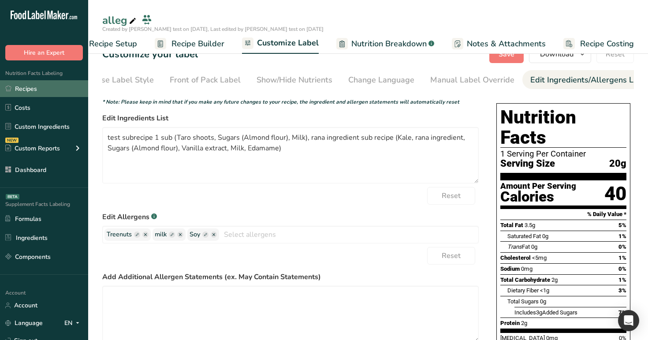
click at [57, 66] on link "Recipes" at bounding box center [44, 88] width 88 height 17
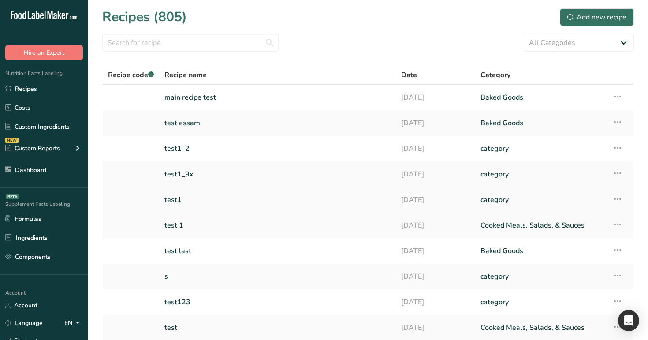
scroll to position [71, 0]
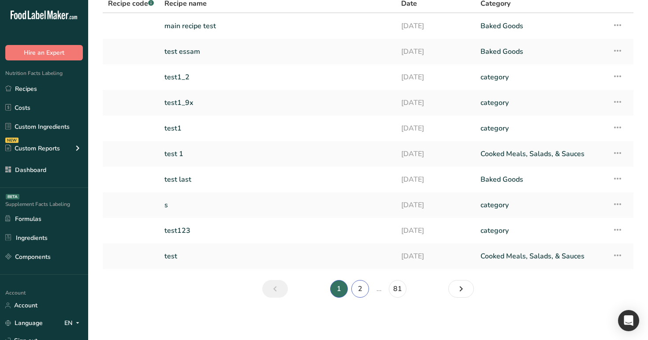
click at [359, 66] on link "2" at bounding box center [360, 289] width 18 height 18
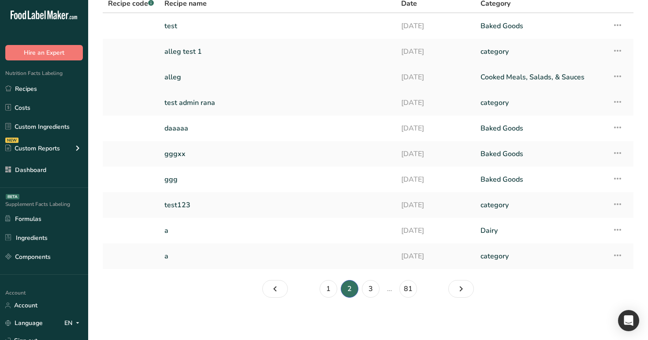
click at [221, 66] on link "alleg" at bounding box center [277, 77] width 226 height 19
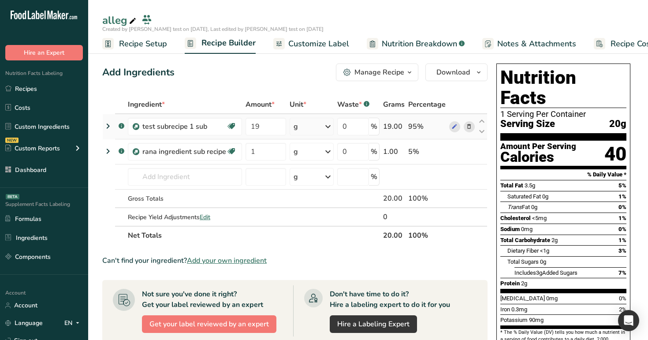
click at [108, 66] on icon at bounding box center [108, 126] width 11 height 16
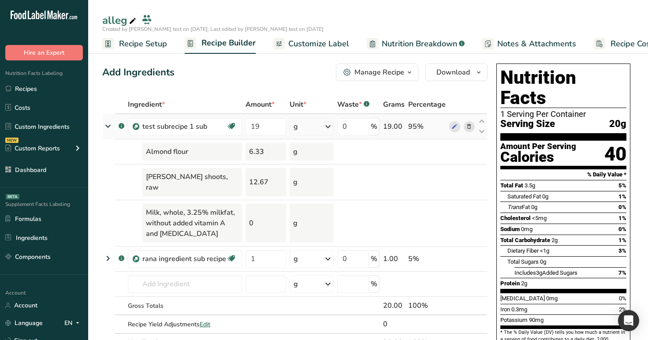
click at [108, 66] on icon at bounding box center [108, 126] width 16 height 11
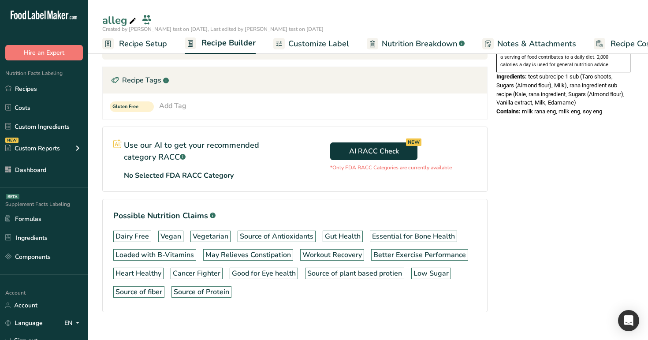
scroll to position [278, 0]
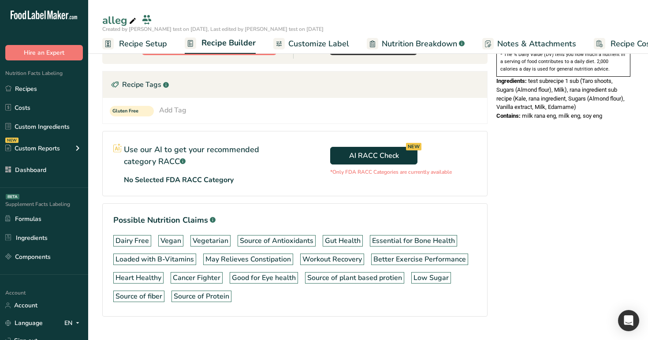
drag, startPoint x: 521, startPoint y: 96, endPoint x: 601, endPoint y: 101, distance: 79.9
click at [530, 66] on span "milk rana eng, milk eng, soy eng" at bounding box center [562, 115] width 80 height 7
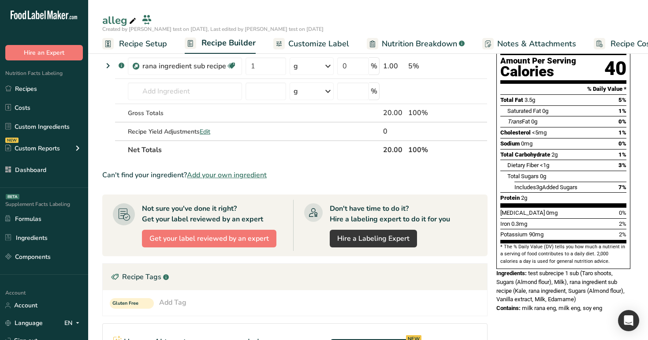
scroll to position [24, 0]
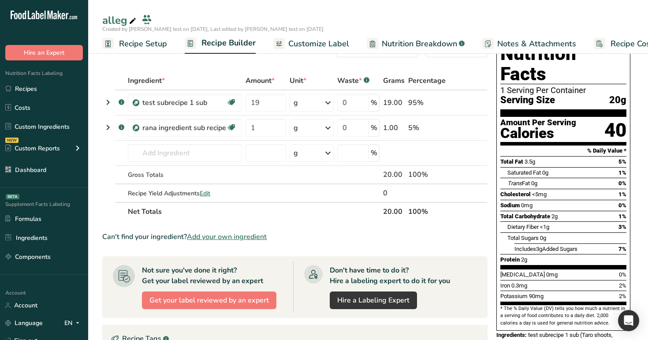
click at [324, 41] on span "Customize Label" at bounding box center [318, 44] width 61 height 12
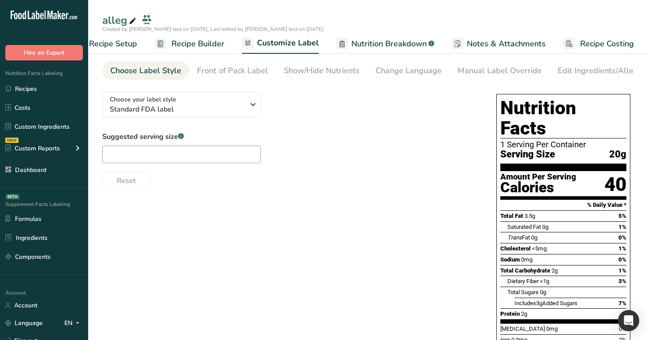
scroll to position [37, 0]
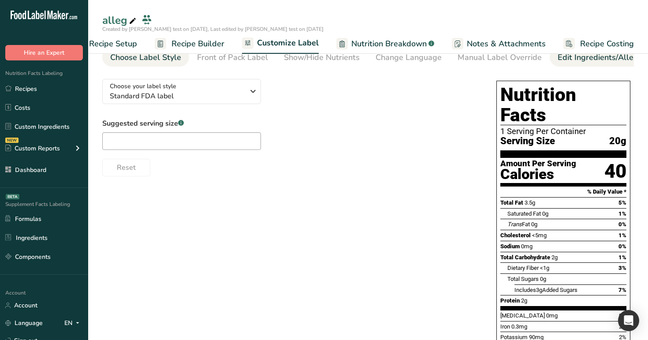
click at [568, 58] on div "Edit Ingredients/Allergens List" at bounding box center [613, 58] width 112 height 12
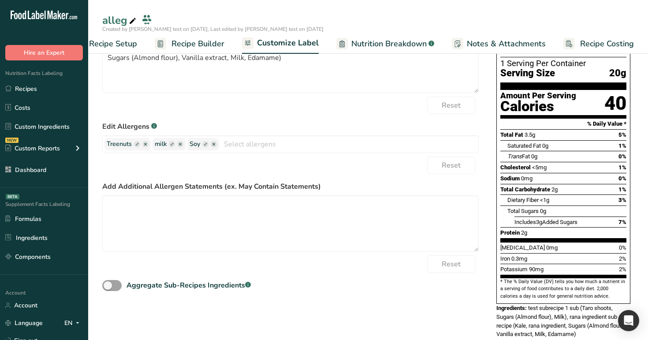
scroll to position [117, 0]
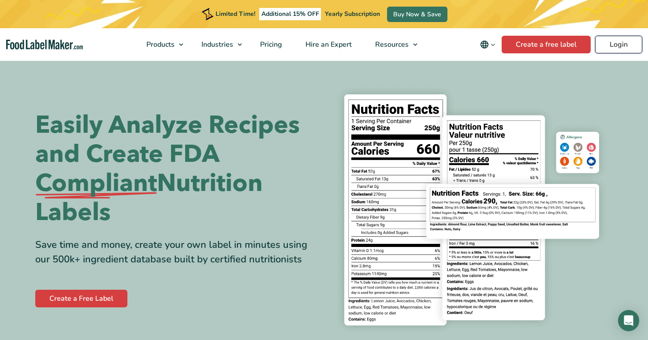
click at [618, 47] on link "Login" at bounding box center [618, 45] width 47 height 18
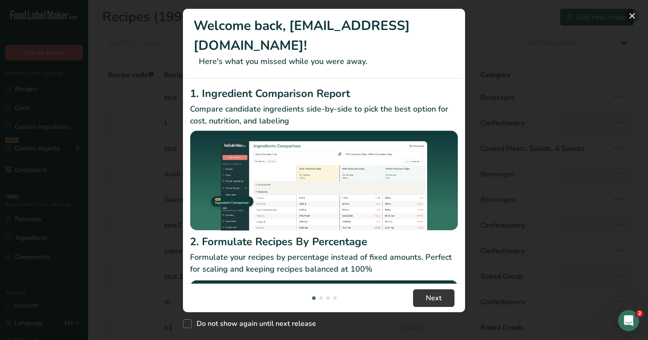
click at [633, 17] on button "New Features" at bounding box center [632, 16] width 14 height 14
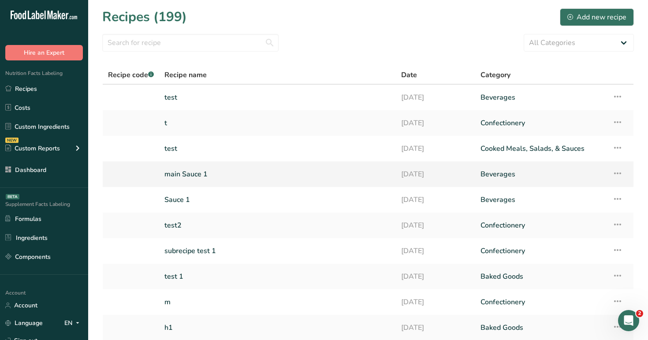
click at [267, 178] on link "main Sauce 1" at bounding box center [277, 174] width 226 height 19
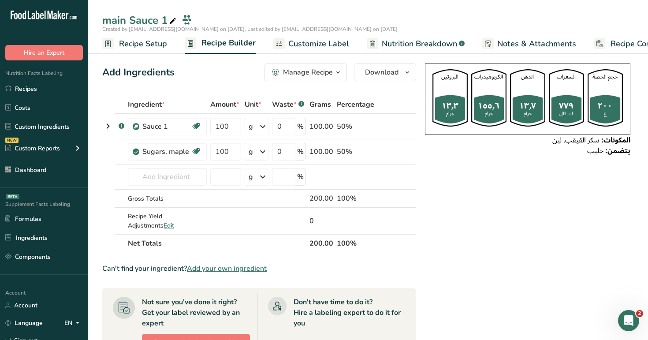
click at [308, 49] on span "Customize Label" at bounding box center [318, 44] width 61 height 12
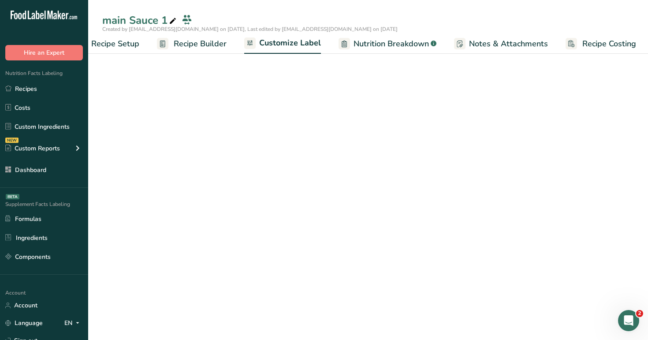
scroll to position [0, 30]
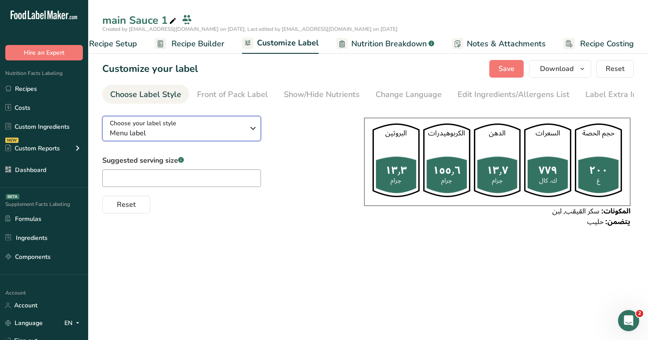
click at [224, 127] on div "Choose your label style Menu label" at bounding box center [177, 129] width 134 height 20
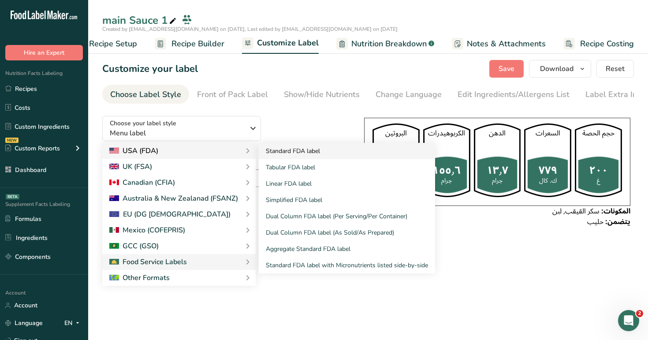
click at [297, 149] on link "Standard FDA label" at bounding box center [347, 151] width 176 height 16
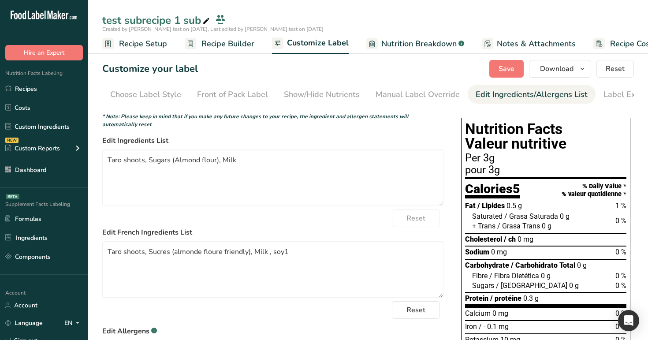
scroll to position [0, 27]
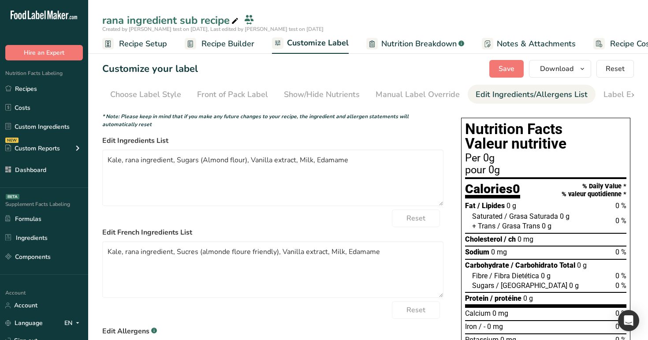
scroll to position [0, 27]
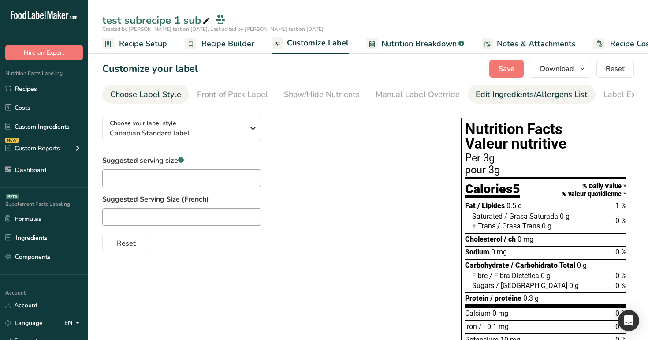
click at [532, 97] on div "Edit Ingredients/Allergens List" at bounding box center [532, 95] width 112 height 12
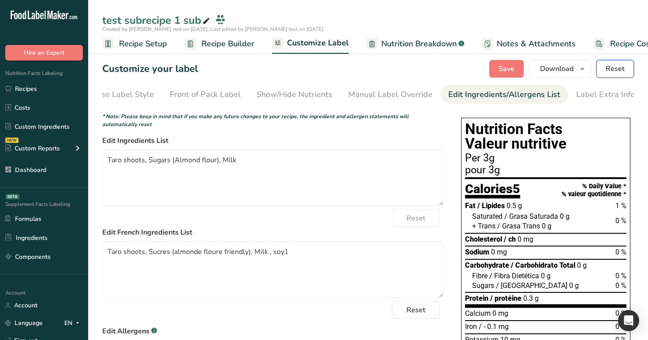
click at [615, 70] on span "Reset" at bounding box center [615, 68] width 19 height 11
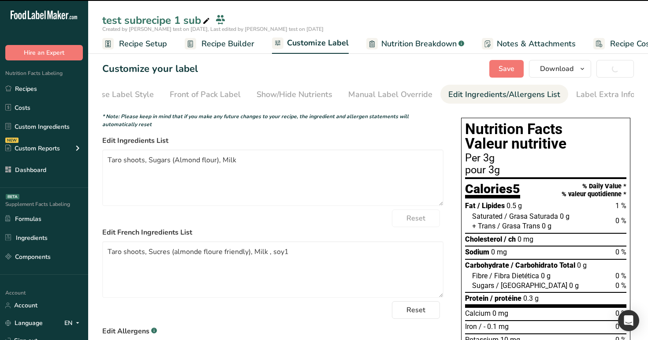
type textarea "Taro shoots, Almond flour, Milk"
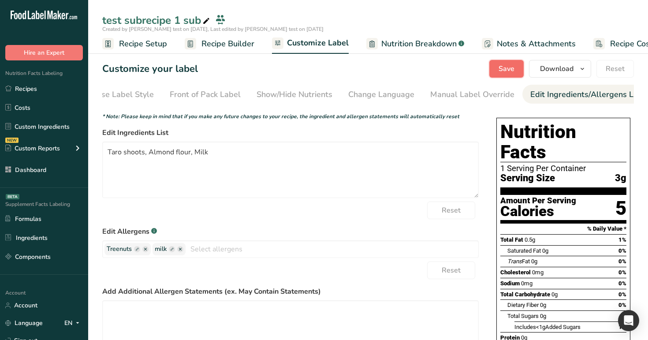
click at [512, 74] on span "Save" at bounding box center [506, 68] width 16 height 11
click at [509, 69] on span "Save" at bounding box center [506, 68] width 16 height 11
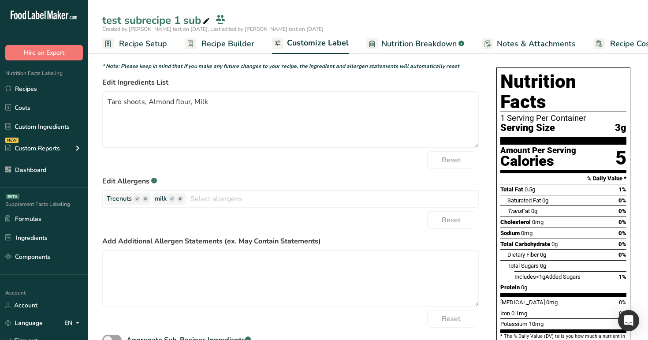
scroll to position [91, 0]
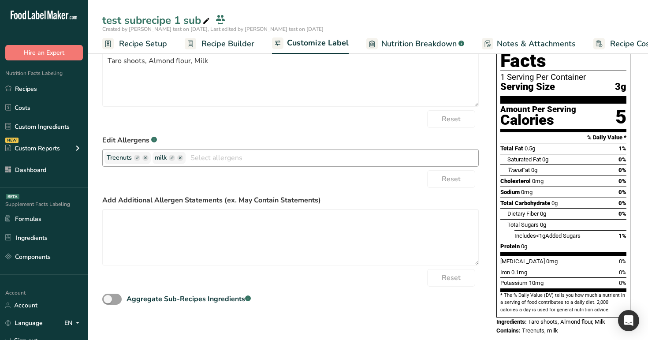
click at [145, 161] on ellipse "button" at bounding box center [145, 158] width 6 height 6
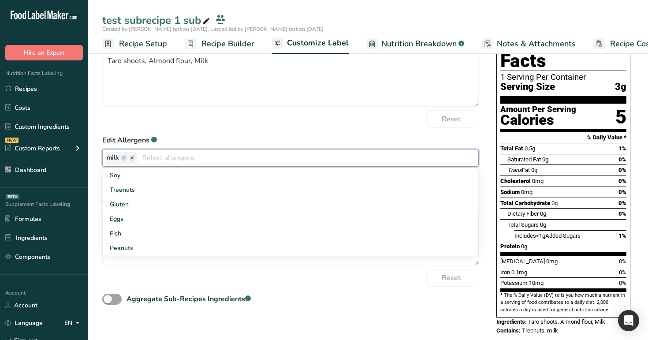
click at [476, 124] on div "Reset" at bounding box center [290, 119] width 376 height 18
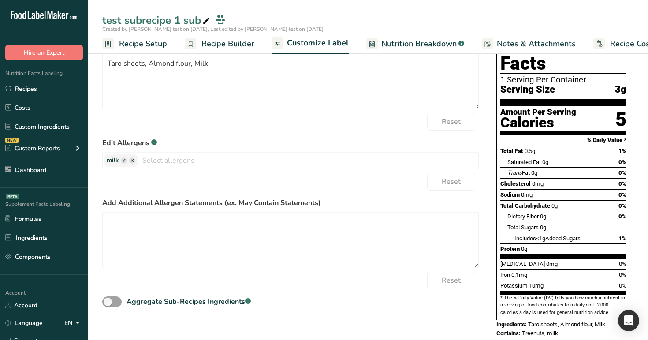
scroll to position [0, 0]
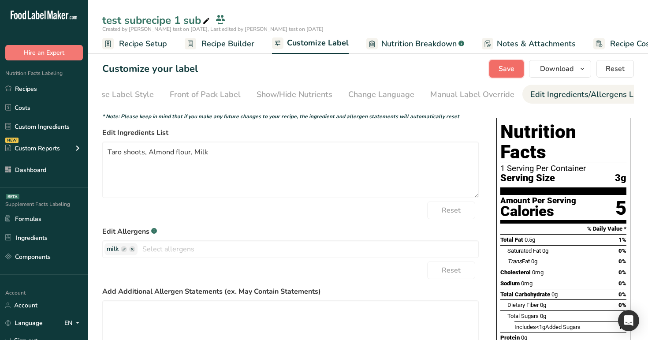
click at [509, 70] on span "Save" at bounding box center [506, 68] width 16 height 11
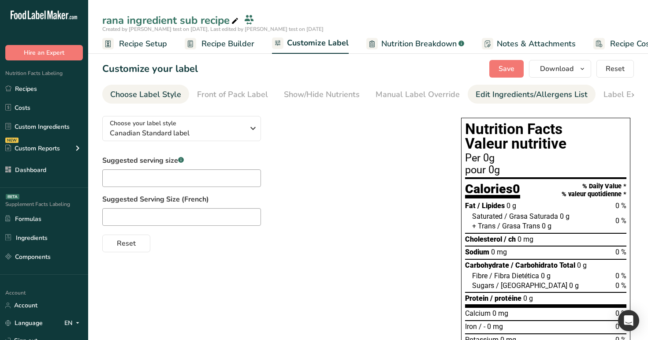
click at [510, 91] on div "Edit Ingredients/Allergens List" at bounding box center [532, 95] width 112 height 12
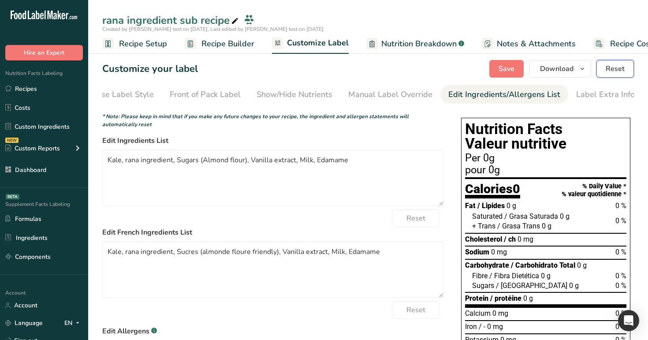
click at [622, 71] on span "Reset" at bounding box center [615, 68] width 19 height 11
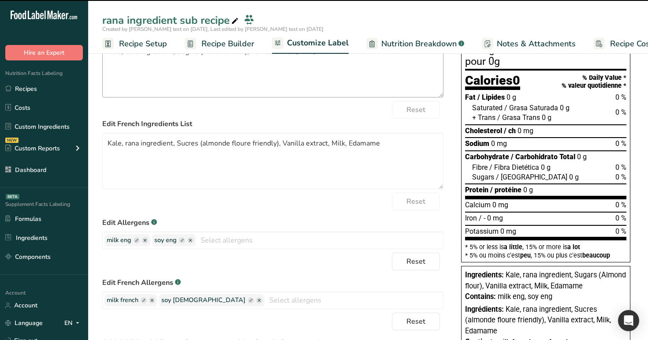
scroll to position [125, 0]
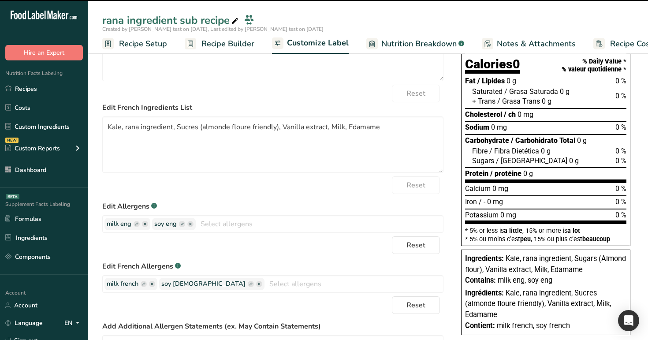
type textarea "Kale, rana ingredient, Almond flour, Vanilla extract, Milk, Edamame"
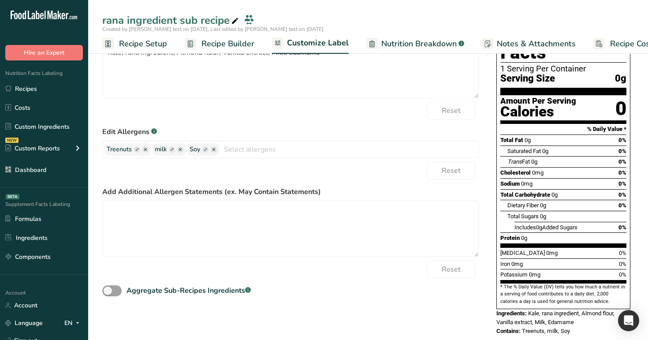
scroll to position [0, 0]
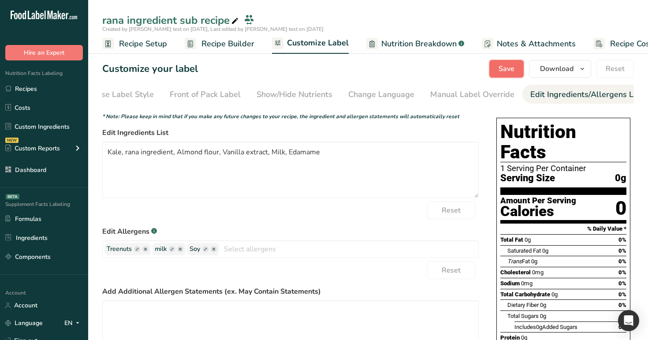
click at [513, 67] on span "Save" at bounding box center [506, 68] width 16 height 11
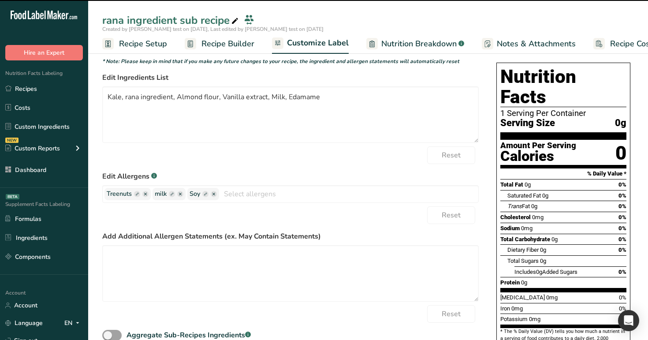
scroll to position [100, 0]
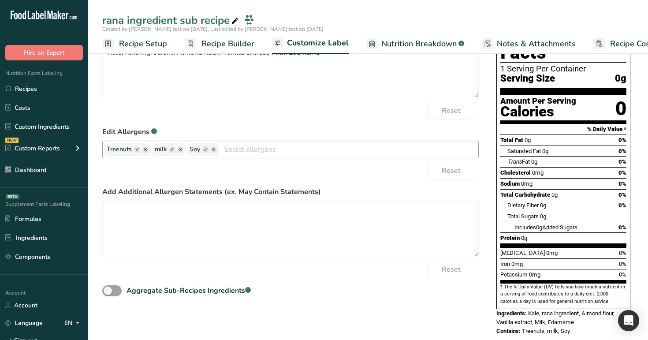
click at [146, 152] on ellipse "button" at bounding box center [145, 149] width 6 height 6
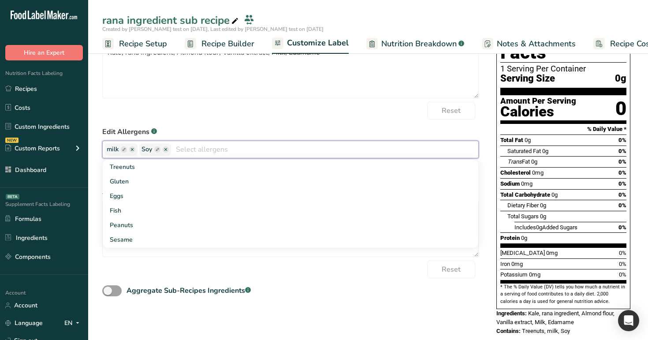
click at [494, 109] on div "Nutrition Facts 1 Serving Per Container Serving Size 0g Amount Per Serving Calo…" at bounding box center [563, 177] width 141 height 324
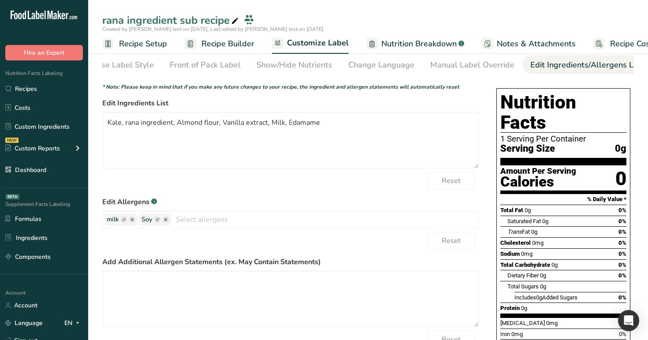
scroll to position [0, 0]
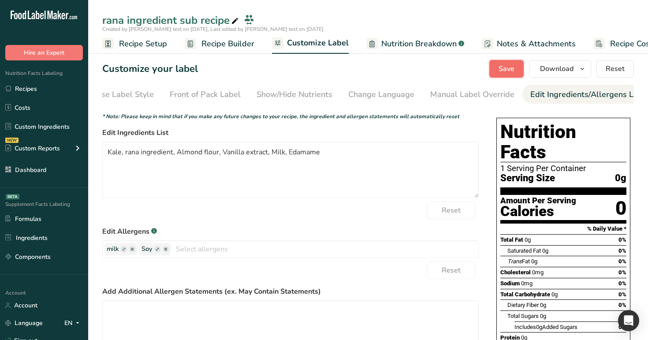
click at [510, 67] on span "Save" at bounding box center [506, 68] width 16 height 11
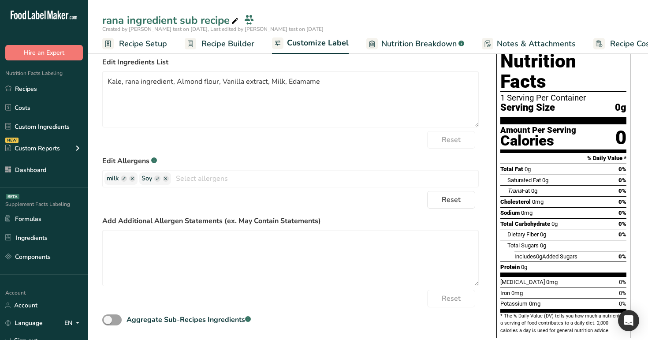
scroll to position [100, 0]
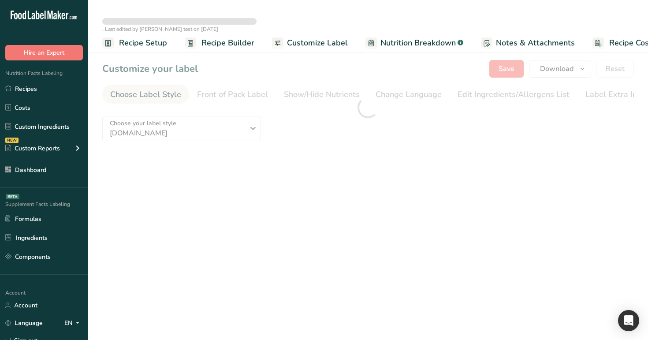
click at [415, 114] on div at bounding box center [368, 107] width 560 height 123
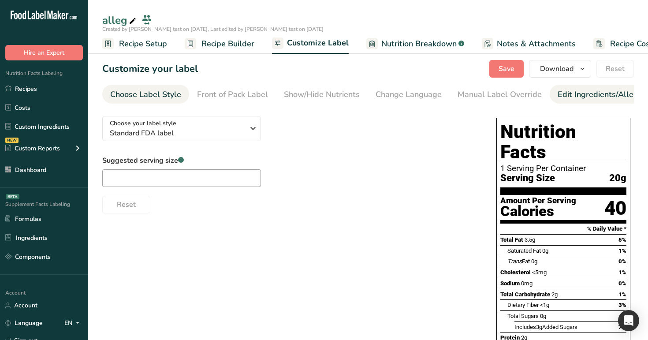
click at [568, 89] on div "Edit Ingredients/Allergens List" at bounding box center [613, 95] width 112 height 12
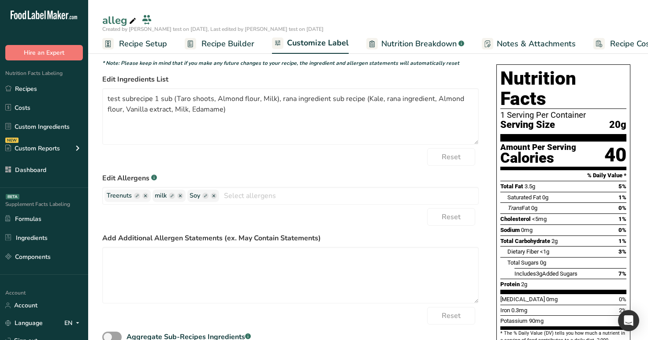
scroll to position [117, 0]
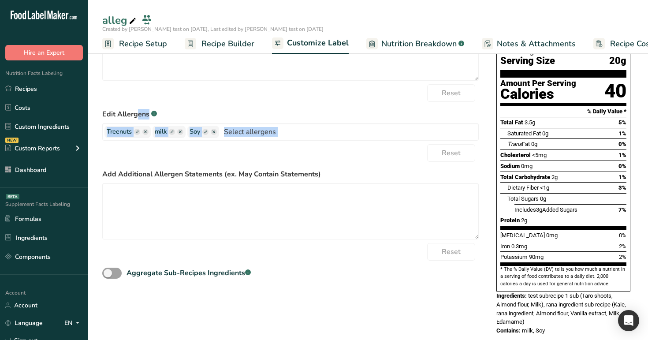
drag, startPoint x: 99, startPoint y: 113, endPoint x: 221, endPoint y: 158, distance: 130.5
click at [221, 158] on section "Customize your label Save Download Choose what to show on your downloaded label…" at bounding box center [368, 143] width 560 height 429
click at [221, 158] on div "Reset" at bounding box center [290, 153] width 376 height 18
drag, startPoint x: 96, startPoint y: 115, endPoint x: 244, endPoint y: 143, distance: 150.7
click at [244, 143] on section "Customize your label Save Download Choose what to show on your downloaded label…" at bounding box center [368, 143] width 560 height 429
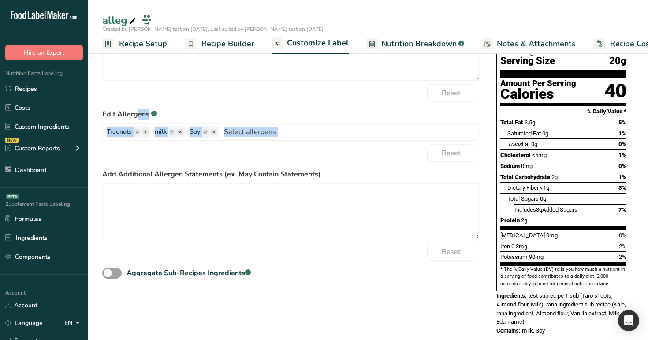
drag, startPoint x: 488, startPoint y: 311, endPoint x: 553, endPoint y: 312, distance: 64.8
click at [553, 312] on div "Choose your label style Standard FDA label USA (FDA) Standard FDA label Tabular…" at bounding box center [367, 168] width 531 height 352
click at [553, 326] on div "Contains: milk, Soy" at bounding box center [563, 330] width 134 height 9
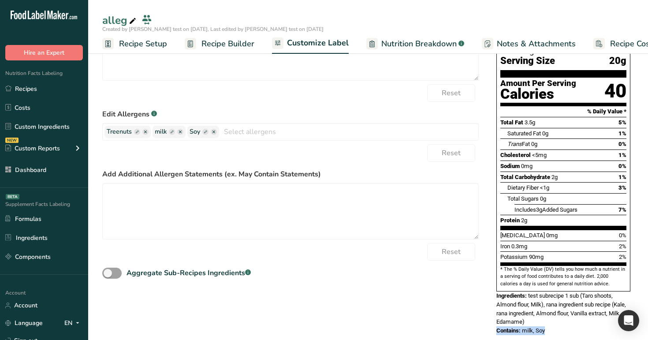
drag, startPoint x: 553, startPoint y: 312, endPoint x: 505, endPoint y: 316, distance: 47.8
click at [505, 326] on div "Contains: milk, Soy" at bounding box center [563, 330] width 134 height 9
click at [520, 327] on span "Contains:" at bounding box center [508, 330] width 24 height 7
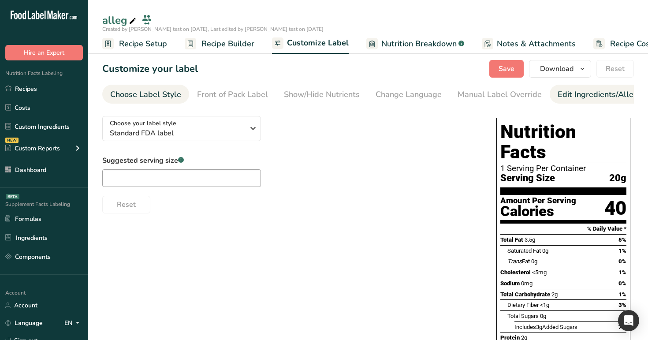
click at [580, 93] on div "Edit Ingredients/Allergens List" at bounding box center [613, 95] width 112 height 12
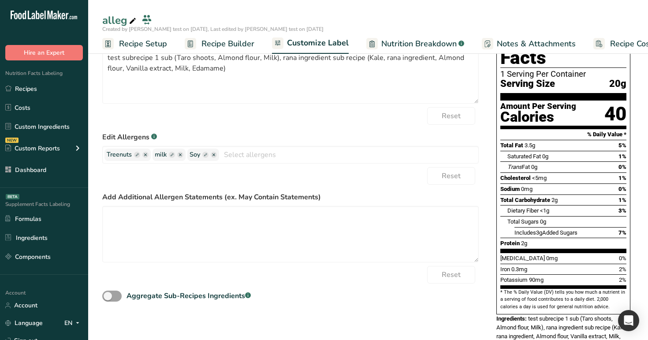
scroll to position [117, 0]
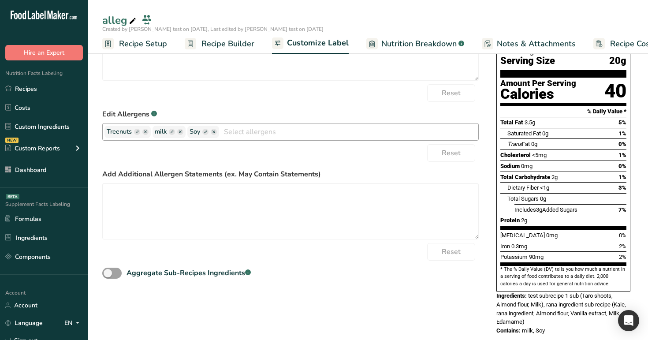
click at [145, 133] on icon "button" at bounding box center [145, 131] width 3 height 3
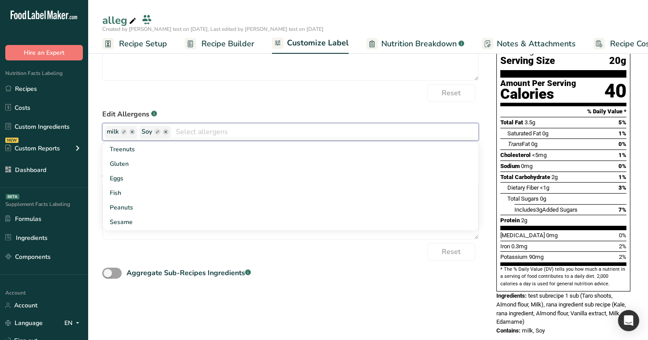
click at [384, 102] on div "Reset" at bounding box center [290, 93] width 376 height 18
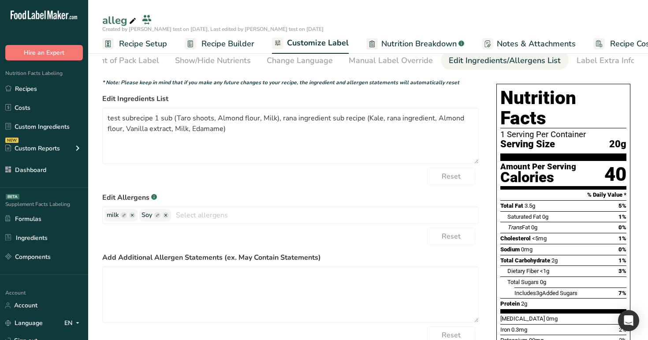
scroll to position [22, 0]
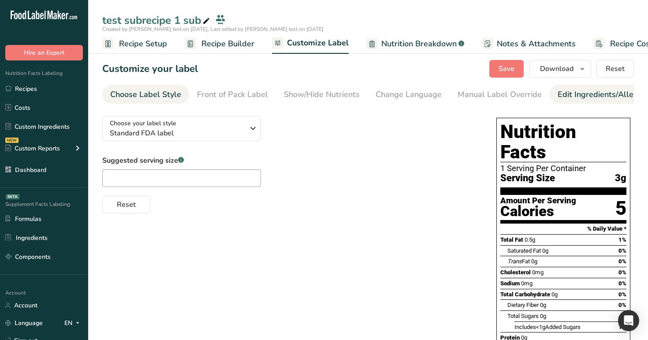
click at [558, 96] on div "Edit Ingredients/Allergens List" at bounding box center [613, 95] width 112 height 12
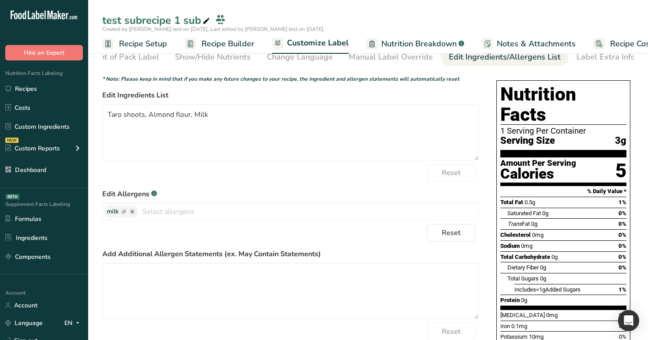
scroll to position [40, 0]
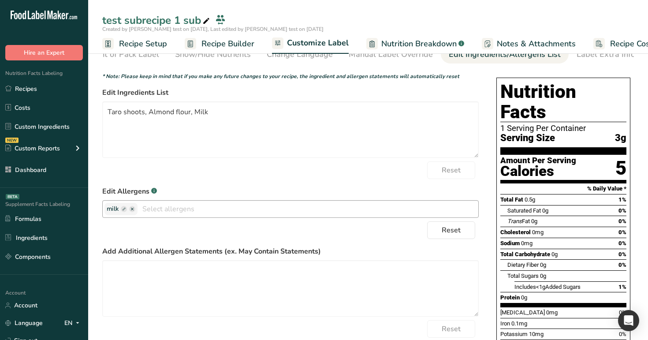
click at [124, 211] on rect "button" at bounding box center [124, 209] width 6 height 6
click at [133, 212] on input "text" at bounding box center [140, 208] width 67 height 11
type input "milk 1"
click at [361, 183] on form "* Note: Please keep in mind that if you make any future changes to your recipe,…" at bounding box center [290, 214] width 376 height 285
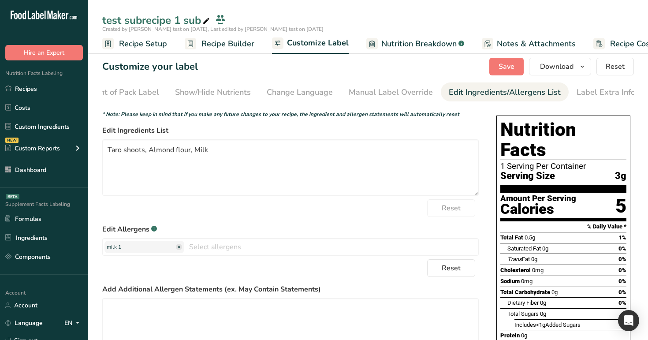
scroll to position [0, 0]
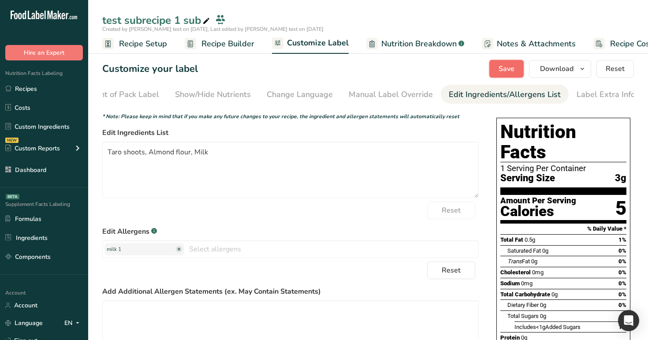
click at [509, 67] on span "Save" at bounding box center [506, 68] width 16 height 11
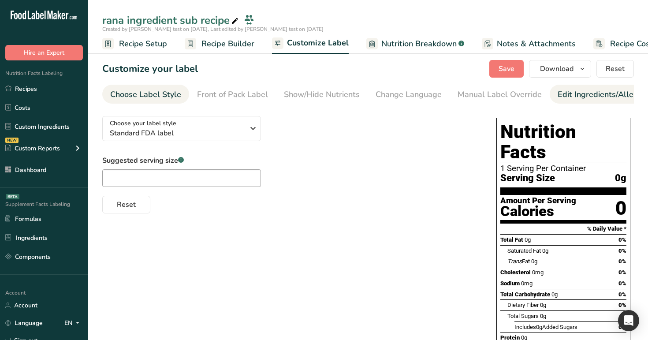
click at [600, 91] on div "Edit Ingredients/Allergens List" at bounding box center [613, 95] width 112 height 12
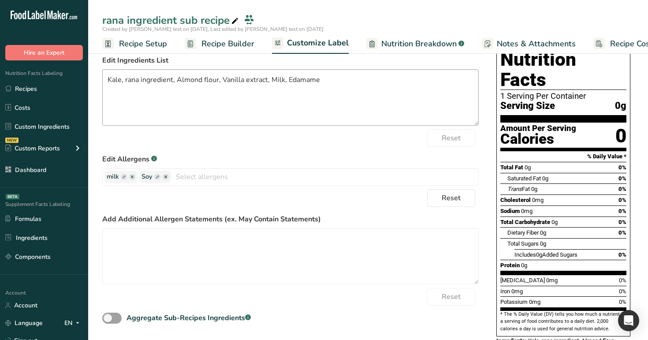
scroll to position [100, 0]
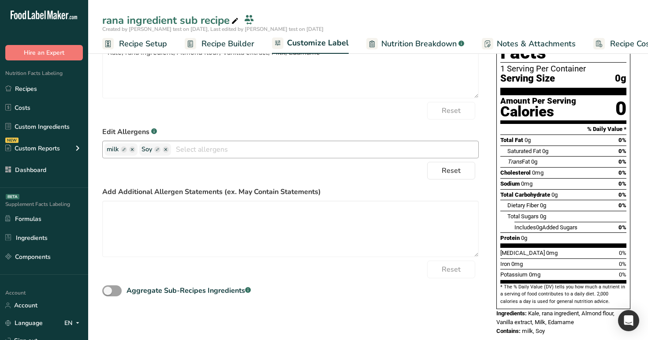
click at [121, 152] on icon "button" at bounding box center [124, 149] width 6 height 6
click at [158, 155] on input "text" at bounding box center [140, 149] width 67 height 11
type input "milk2"
click at [201, 152] on rect "button" at bounding box center [204, 149] width 6 height 6
click at [211, 152] on input "text" at bounding box center [221, 149] width 67 height 11
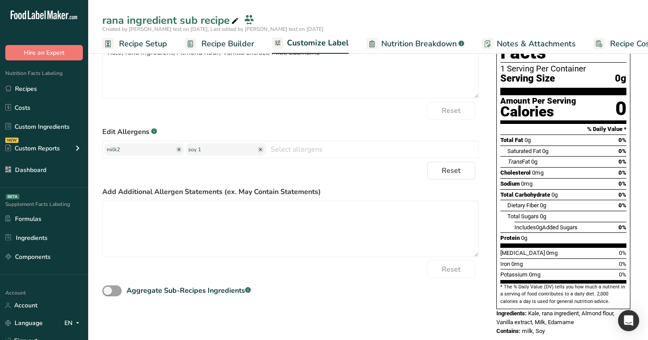
scroll to position [0, 0]
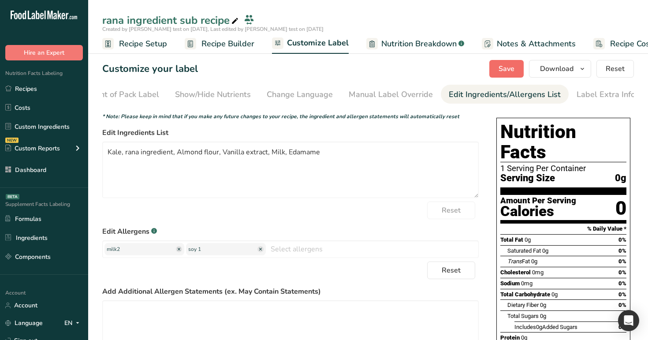
type input "soy 1"
click at [503, 70] on span "Save" at bounding box center [506, 68] width 16 height 11
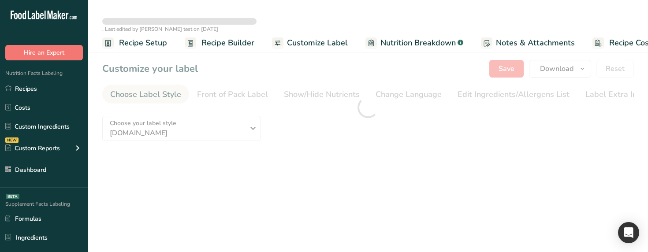
click at [493, 90] on div at bounding box center [368, 107] width 560 height 123
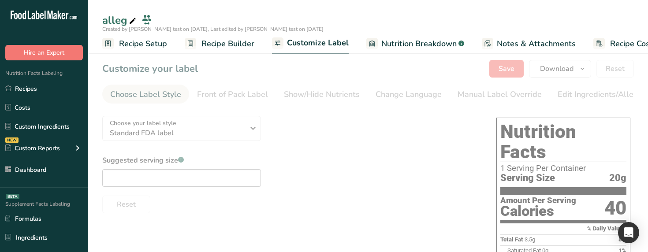
type textarea "test subrecipe 1 sub (Taro shoots, Almond flour, Milk), rana ingredient sub rec…"
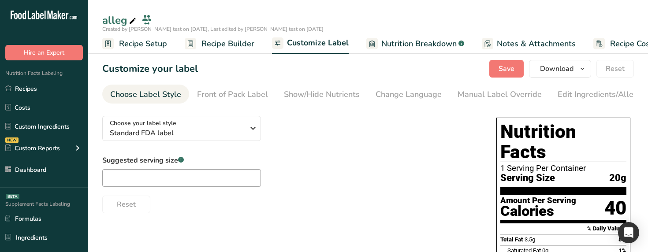
click at [510, 93] on div "Manual Label Override" at bounding box center [499, 95] width 84 height 12
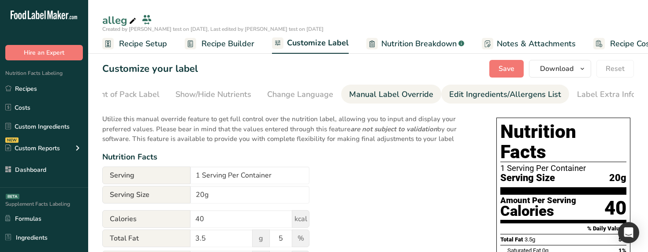
scroll to position [0, 109]
click at [525, 93] on div "Edit Ingredients/Allergens List" at bounding box center [505, 95] width 112 height 12
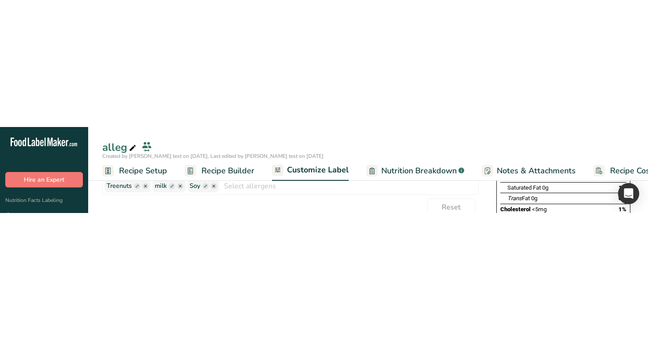
scroll to position [117, 0]
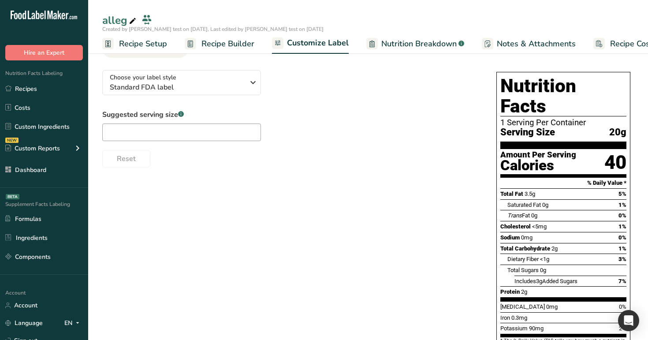
scroll to position [36, 0]
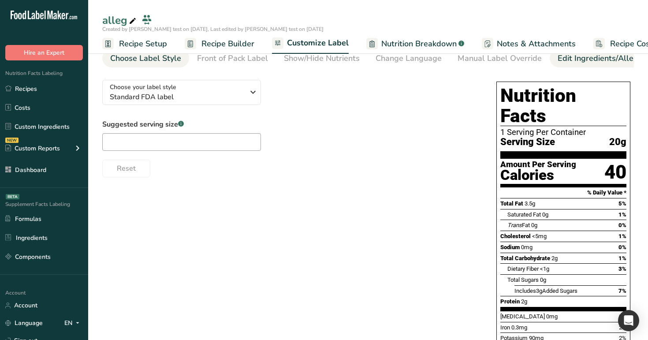
click at [584, 59] on div "Edit Ingredients/Allergens List" at bounding box center [613, 58] width 112 height 12
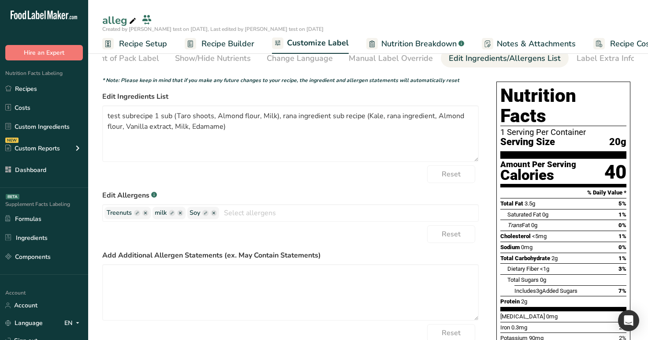
scroll to position [117, 0]
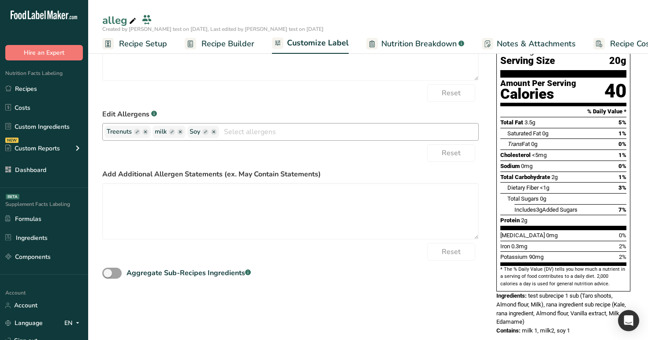
drag, startPoint x: 156, startPoint y: 132, endPoint x: 168, endPoint y: 135, distance: 13.1
click at [168, 135] on span "milk" at bounding box center [169, 132] width 29 height 10
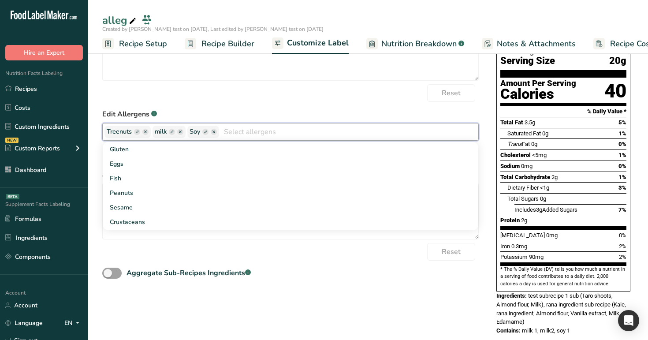
click at [187, 100] on div "Reset" at bounding box center [290, 93] width 376 height 18
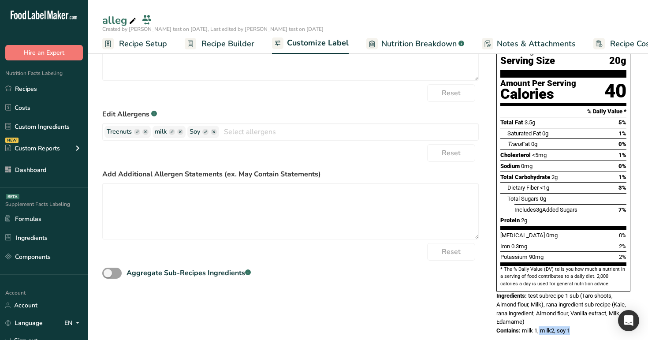
drag, startPoint x: 523, startPoint y: 315, endPoint x: 554, endPoint y: 314, distance: 31.3
click at [554, 327] on span "milk 1, milk2, soy 1" at bounding box center [546, 330] width 48 height 7
drag, startPoint x: 573, startPoint y: 313, endPoint x: 557, endPoint y: 315, distance: 15.6
click at [557, 326] on div "Contains: milk 1, milk2, soy 1" at bounding box center [563, 330] width 134 height 9
click at [557, 327] on span "milk 1, milk2, soy 1" at bounding box center [546, 330] width 48 height 7
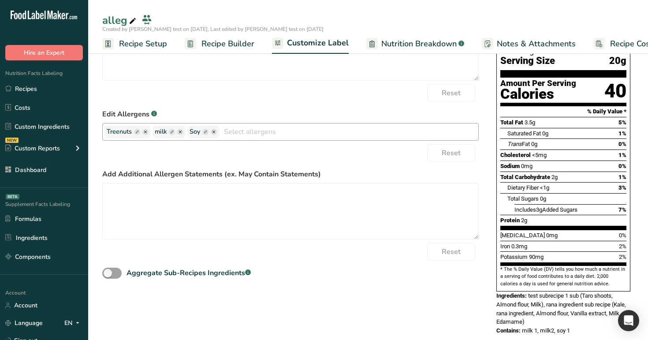
click at [144, 134] on ellipse "button" at bounding box center [145, 132] width 6 height 6
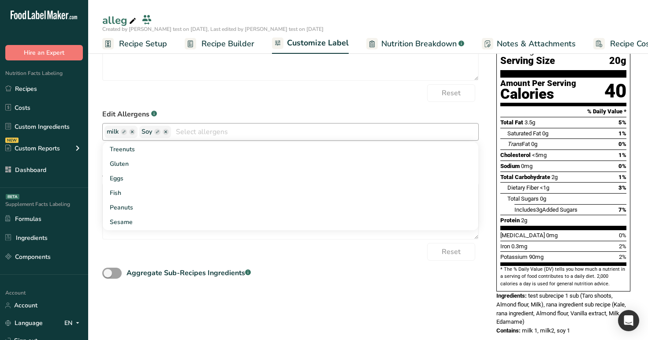
click at [132, 135] on ellipse "button" at bounding box center [132, 132] width 6 height 6
click at [129, 133] on ellipse "button" at bounding box center [131, 132] width 6 height 6
click at [368, 124] on div "Edit Allergens .a-a{fill:#347362;}.b-a{fill:#fff;} Soy Treenuts Gluten milk Egg…" at bounding box center [290, 125] width 376 height 32
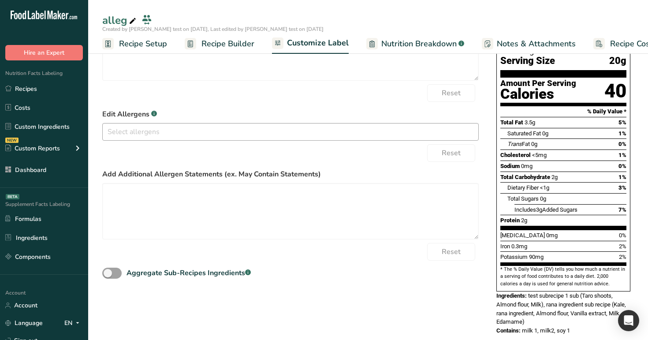
scroll to position [0, 0]
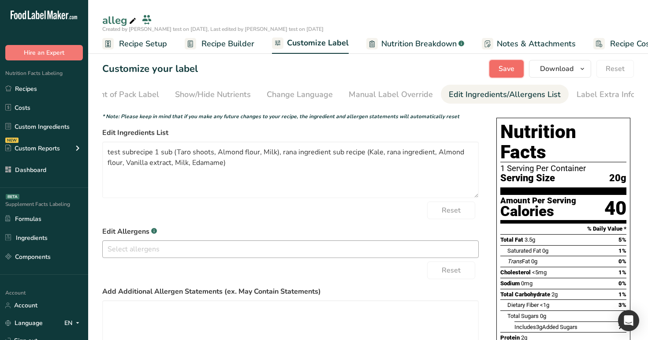
click at [498, 68] on button "Save" at bounding box center [506, 69] width 34 height 18
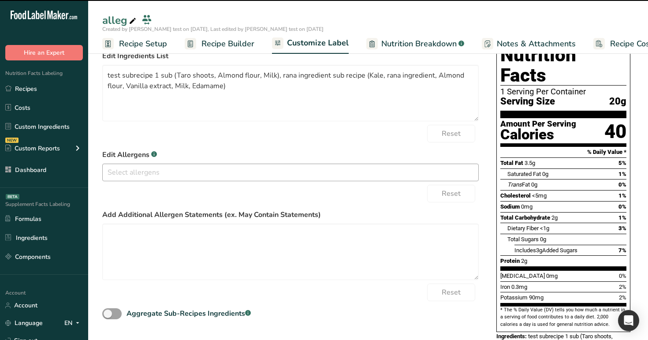
scroll to position [117, 0]
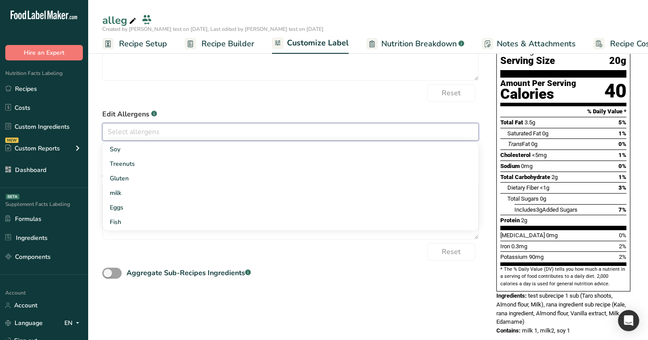
click at [285, 127] on input "text" at bounding box center [290, 132] width 375 height 14
click at [251, 195] on link "milk" at bounding box center [290, 193] width 375 height 15
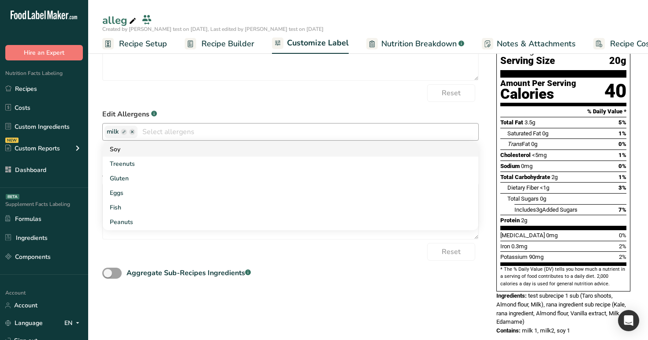
click at [247, 156] on link "Soy" at bounding box center [290, 149] width 375 height 15
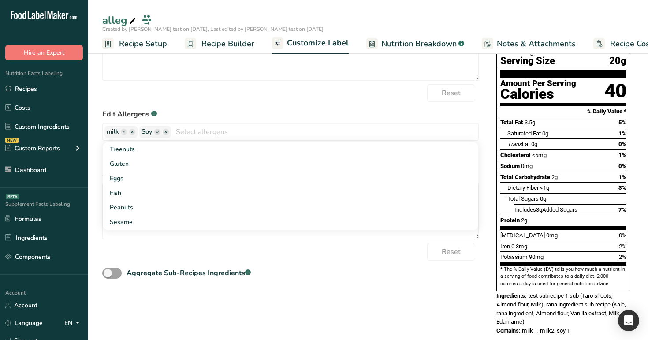
click at [264, 101] on div "Reset" at bounding box center [290, 93] width 376 height 18
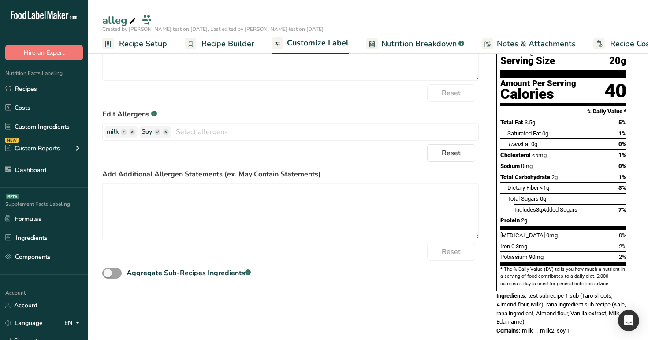
scroll to position [0, 0]
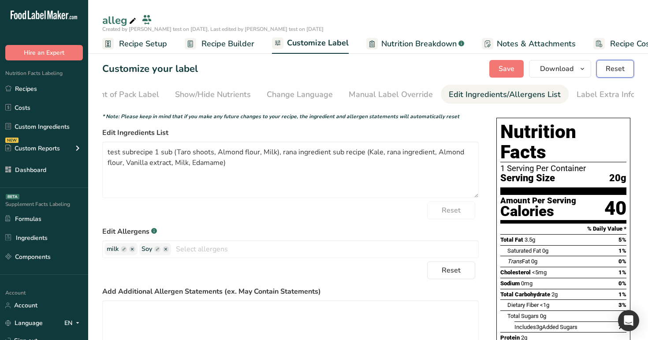
click at [612, 72] on span "Reset" at bounding box center [615, 68] width 19 height 11
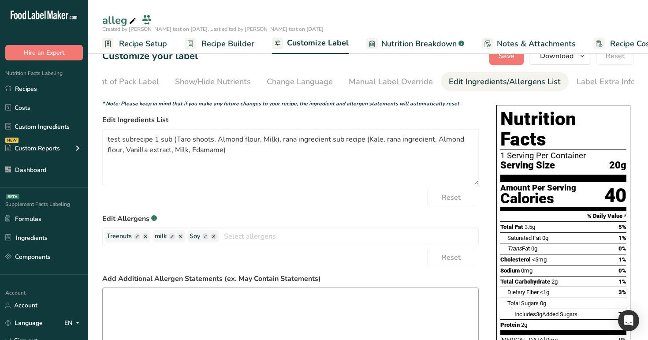
scroll to position [117, 0]
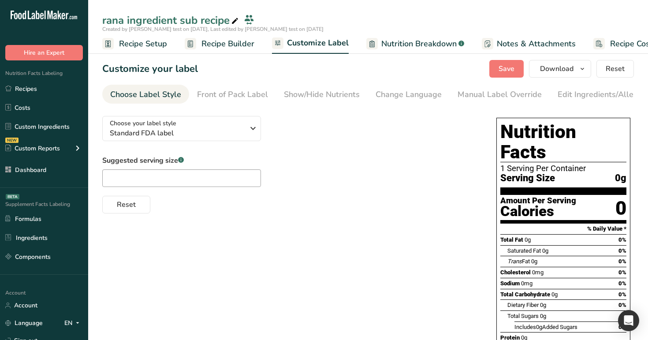
click at [592, 96] on div "Edit Ingredients/Allergens List" at bounding box center [613, 95] width 112 height 12
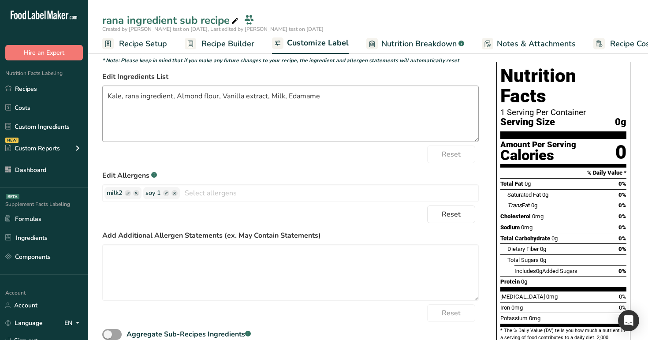
scroll to position [74, 0]
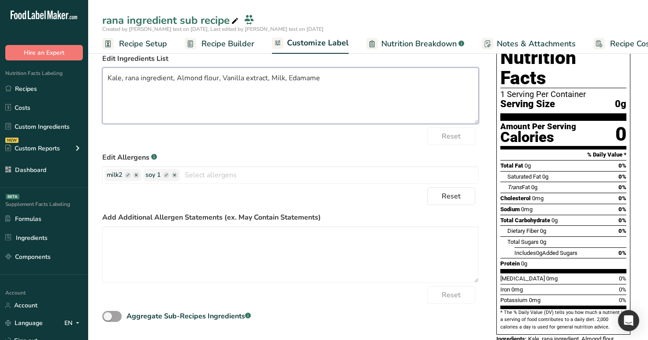
click at [342, 83] on textarea "Kale, rana ingredient, Almond flour, Vanilla extract, Milk, Edamame" at bounding box center [290, 95] width 376 height 56
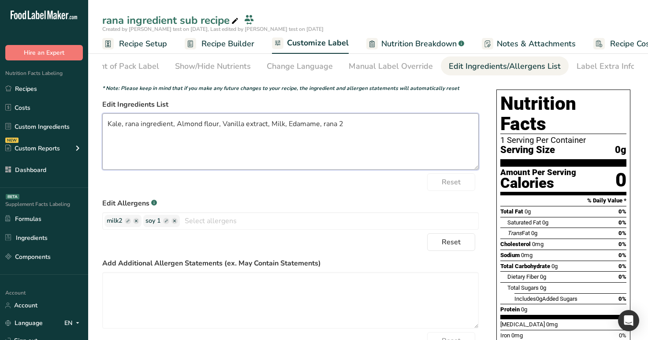
scroll to position [0, 0]
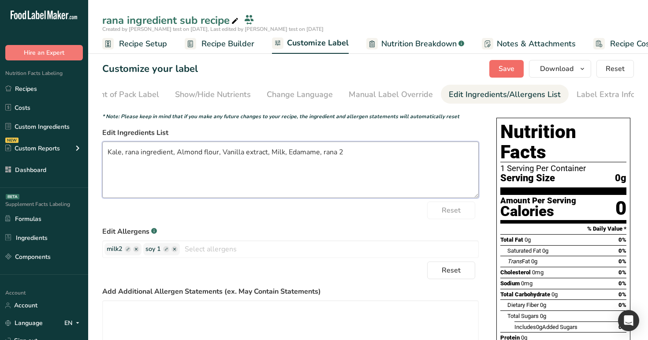
type textarea "Kale, rana ingredient, Almond flour, Vanilla extract, Milk, Edamame, rana 2"
click at [506, 68] on span "Save" at bounding box center [506, 68] width 16 height 11
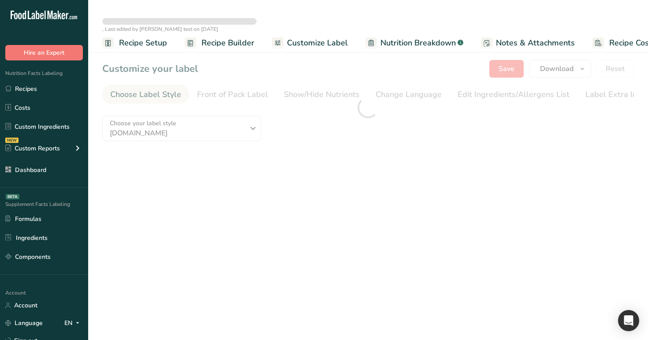
type textarea "Taro shoots, Almond flour, Milk"
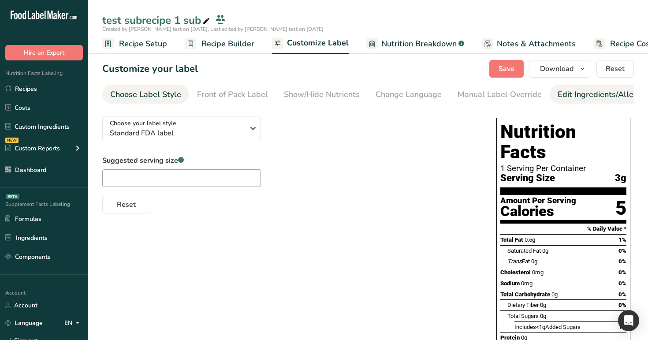
click at [571, 92] on div "Edit Ingredients/Allergens List" at bounding box center [613, 95] width 112 height 12
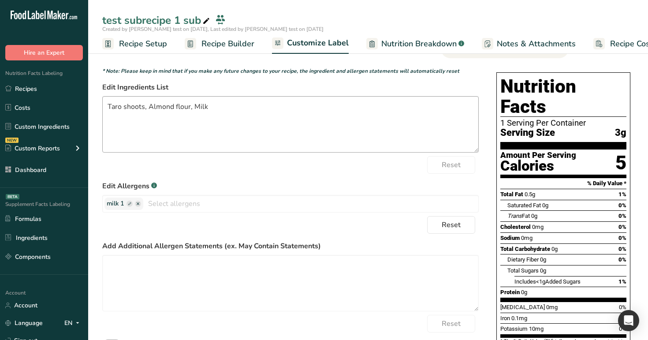
scroll to position [91, 0]
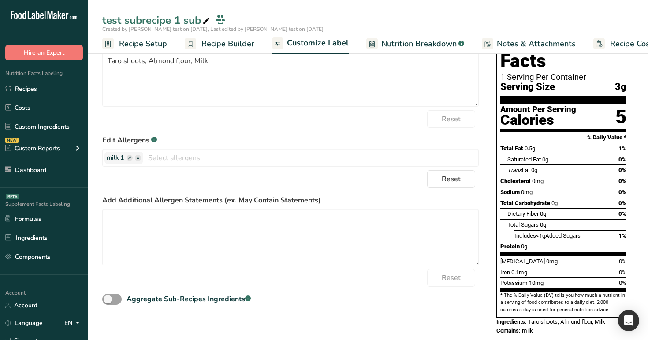
click at [223, 43] on span "Recipe Builder" at bounding box center [227, 44] width 53 height 12
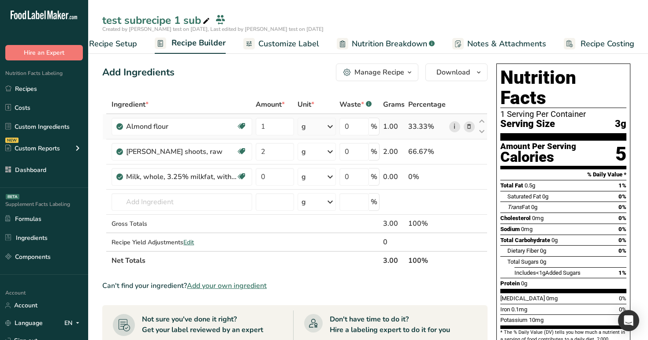
click at [454, 127] on link "i" at bounding box center [454, 126] width 11 height 11
click at [281, 39] on span "Customize Label" at bounding box center [288, 44] width 61 height 12
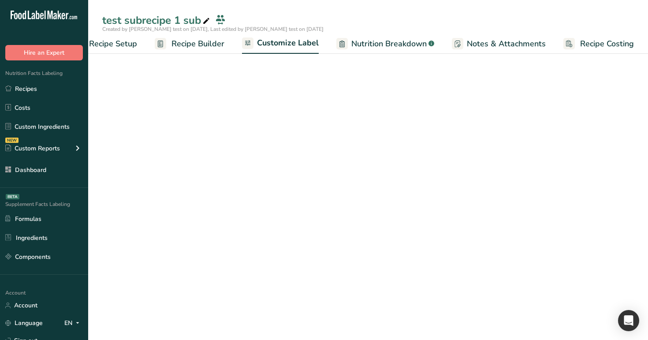
scroll to position [0, 30]
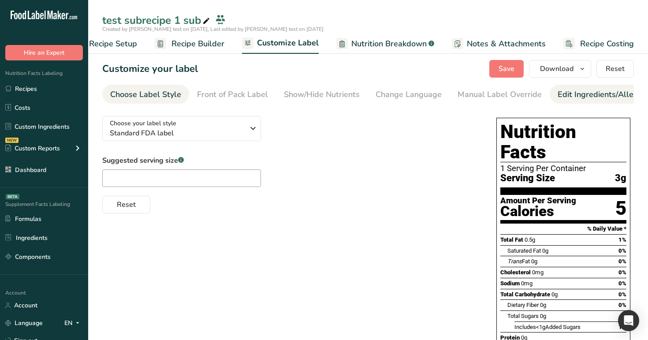
click at [586, 97] on div "Edit Ingredients/Allergens List" at bounding box center [613, 95] width 112 height 12
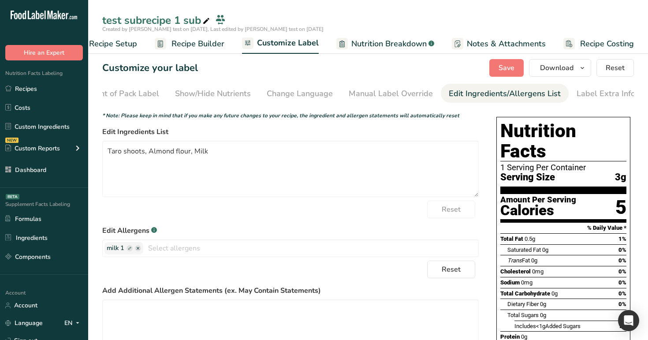
scroll to position [0, 0]
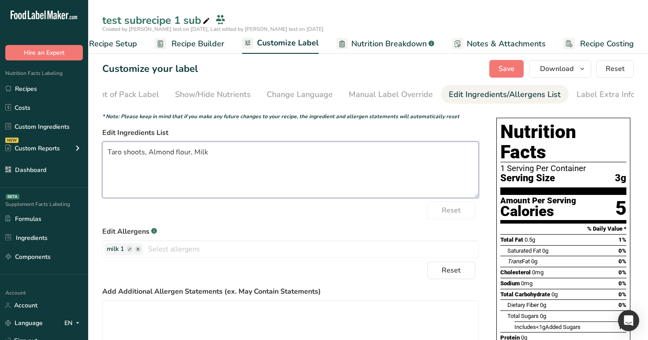
click at [261, 153] on textarea "Taro shoots, Almond flour, Milk" at bounding box center [290, 169] width 376 height 56
type textarea "Taro shoots, Almond flour, Milk ,rana 1"
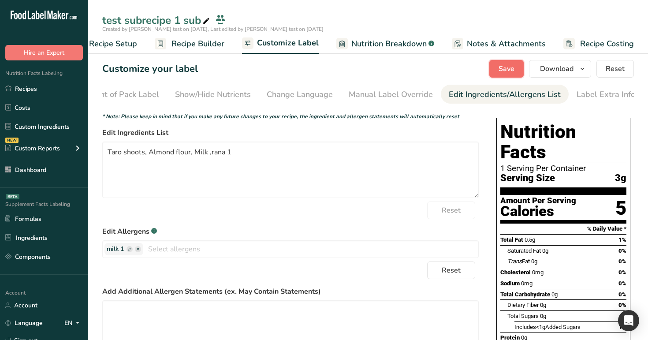
click at [504, 67] on span "Save" at bounding box center [506, 68] width 16 height 11
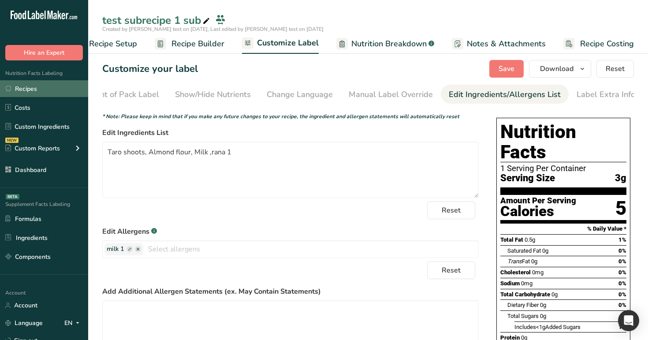
click at [18, 87] on link "Recipes" at bounding box center [44, 88] width 88 height 17
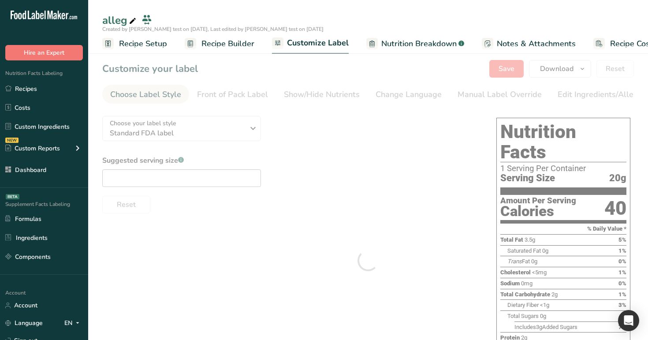
type textarea "test subrecipe 1 sub (Taro shoots, Almond flour, Milk), rana ingredient sub rec…"
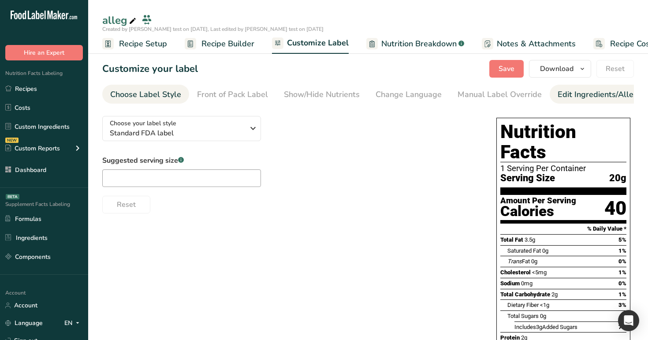
click at [579, 92] on div "Edit Ingredients/Allergens List" at bounding box center [613, 95] width 112 height 12
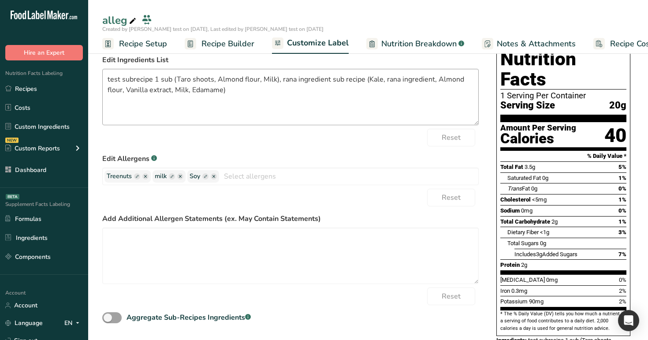
scroll to position [73, 0]
drag, startPoint x: 155, startPoint y: 179, endPoint x: 168, endPoint y: 178, distance: 12.8
click at [168, 178] on span "milk" at bounding box center [169, 176] width 29 height 10
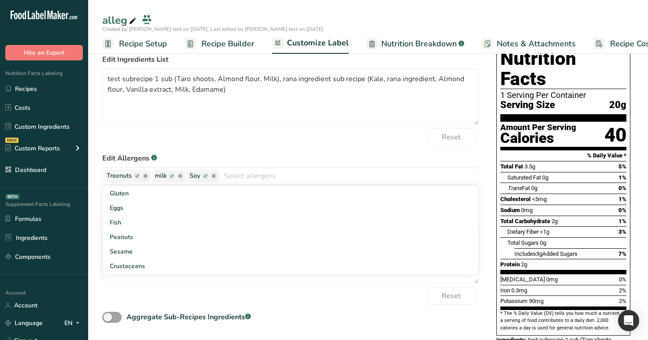
click at [460, 159] on label "Edit Allergens .a-a{fill:#347362;}.b-a{fill:#fff;}" at bounding box center [290, 158] width 376 height 11
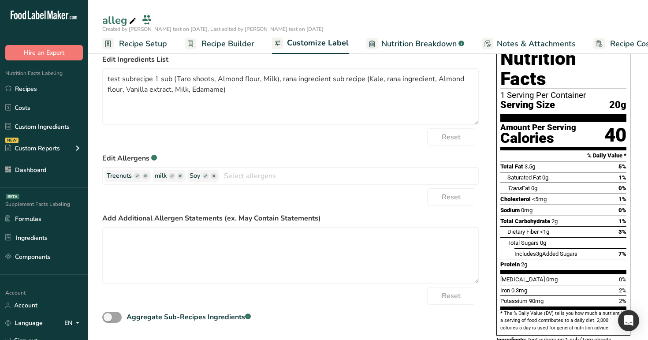
scroll to position [117, 0]
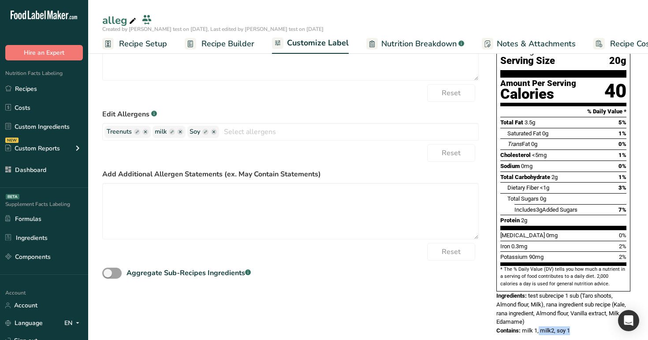
drag, startPoint x: 524, startPoint y: 314, endPoint x: 554, endPoint y: 316, distance: 29.6
click at [554, 326] on div "Contains: milk 1, milk2, soy 1" at bounding box center [563, 330] width 134 height 9
drag, startPoint x: 572, startPoint y: 315, endPoint x: 558, endPoint y: 315, distance: 13.2
click at [558, 326] on div "Contains: milk 1, milk2, soy 1" at bounding box center [563, 330] width 134 height 9
click at [230, 106] on form "* Note: Please keep in mind that if you make any future changes to your recipe,…" at bounding box center [290, 137] width 376 height 285
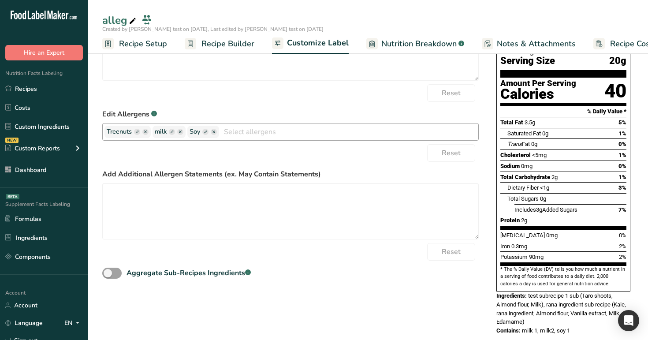
click at [171, 133] on icon "button" at bounding box center [172, 131] width 3 height 3
click at [179, 137] on input "text" at bounding box center [188, 131] width 67 height 11
type input "milk rana1"
click at [251, 133] on icon "button" at bounding box center [252, 131] width 3 height 3
click at [245, 137] on input "text" at bounding box center [269, 131] width 67 height 11
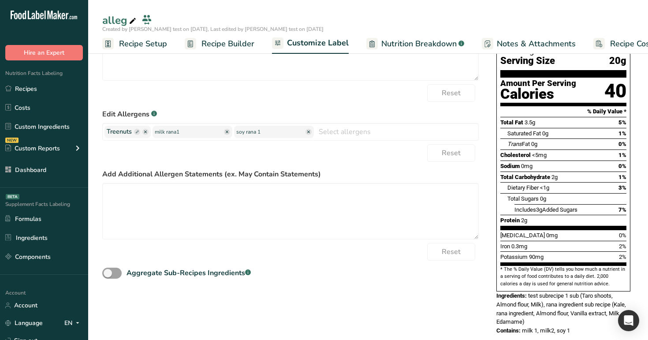
scroll to position [0, 0]
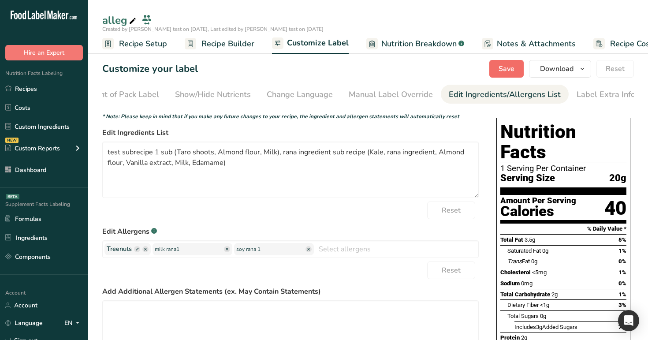
type input "soy rana 1"
click at [512, 67] on span "Save" at bounding box center [506, 68] width 16 height 11
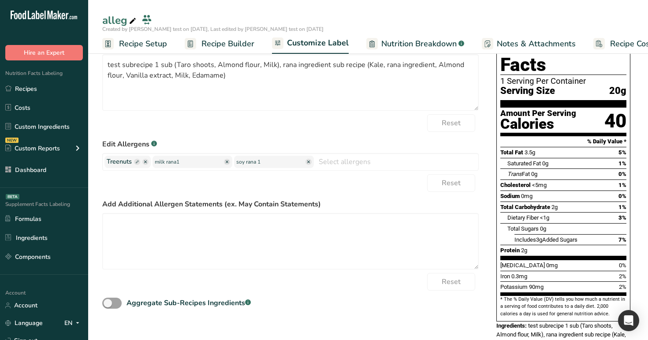
scroll to position [117, 0]
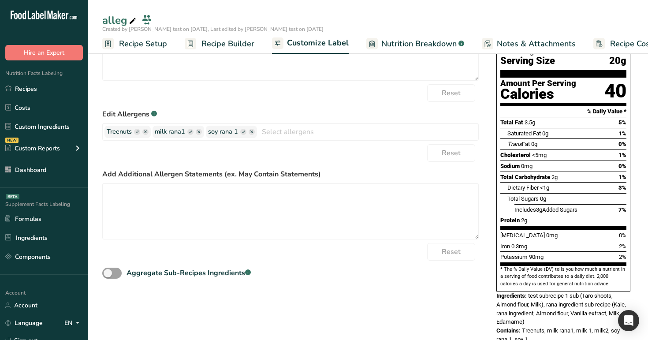
drag, startPoint x: 538, startPoint y: 324, endPoint x: 494, endPoint y: 316, distance: 44.9
click at [494, 316] on div "Nutrition Facts 1 Serving Per Container Serving Size 20g Amount Per Serving Cal…" at bounding box center [563, 172] width 141 height 350
click at [189, 134] on rect "button" at bounding box center [190, 132] width 6 height 6
click at [183, 134] on input "milk rana1" at bounding box center [188, 131] width 67 height 11
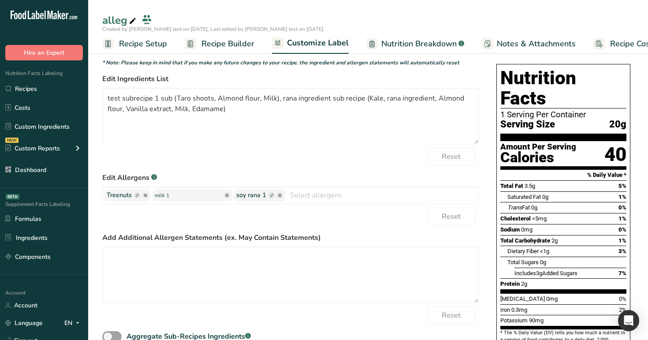
scroll to position [0, 0]
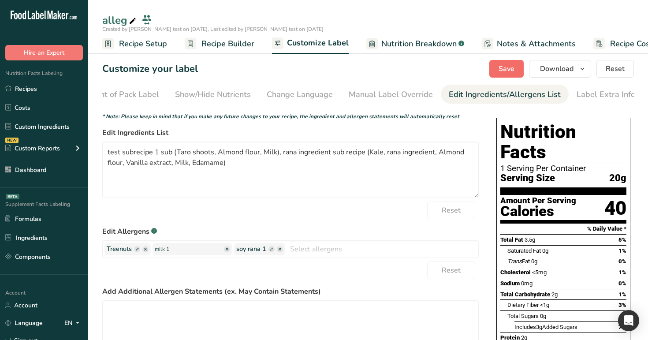
type input "milk 1"
click at [513, 65] on span "Save" at bounding box center [506, 68] width 16 height 11
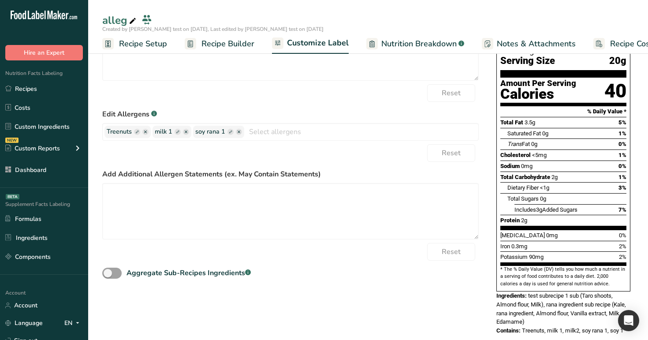
scroll to position [117, 0]
click at [177, 134] on rect "button" at bounding box center [178, 132] width 6 height 6
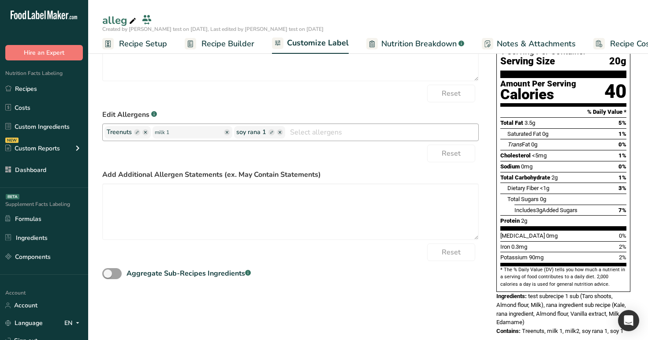
click at [187, 137] on input "milk 1" at bounding box center [188, 131] width 67 height 11
type input "milk 1 rana"
click at [493, 134] on div "Nutrition Facts 1 Serving Per Container Serving Size 20g Amount Per Serving Cal…" at bounding box center [563, 168] width 141 height 342
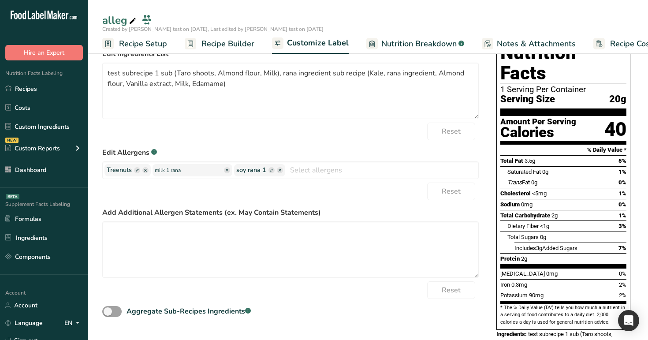
scroll to position [0, 0]
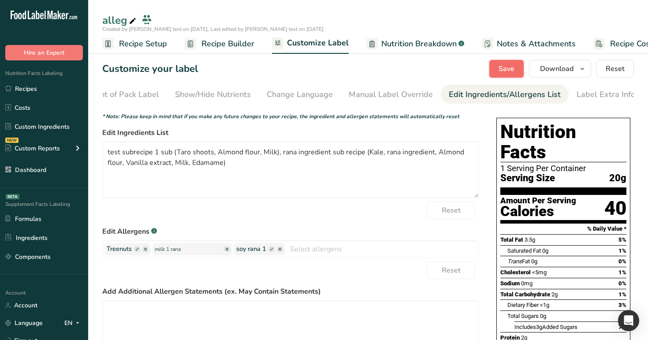
click at [513, 71] on span "Save" at bounding box center [506, 68] width 16 height 11
click at [611, 61] on button "Reset" at bounding box center [614, 69] width 37 height 18
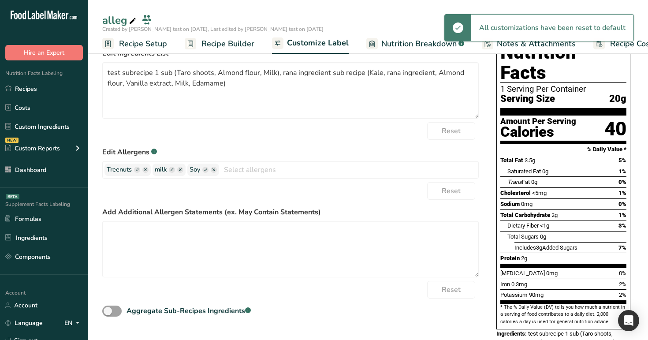
scroll to position [80, 0]
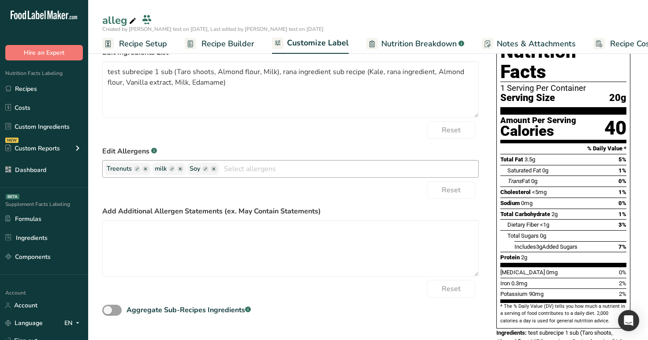
click at [172, 170] on icon "button" at bounding box center [172, 168] width 3 height 3
click at [185, 171] on input "text" at bounding box center [188, 168] width 67 height 11
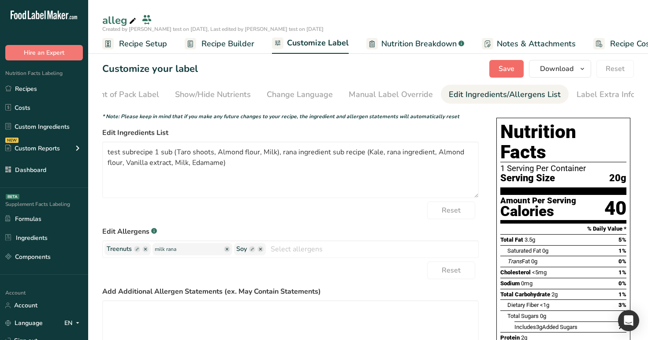
type input "milk rana"
click at [506, 72] on span "Save" at bounding box center [506, 68] width 16 height 11
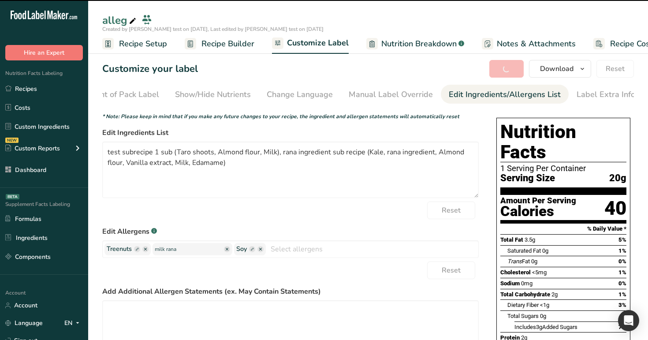
scroll to position [117, 0]
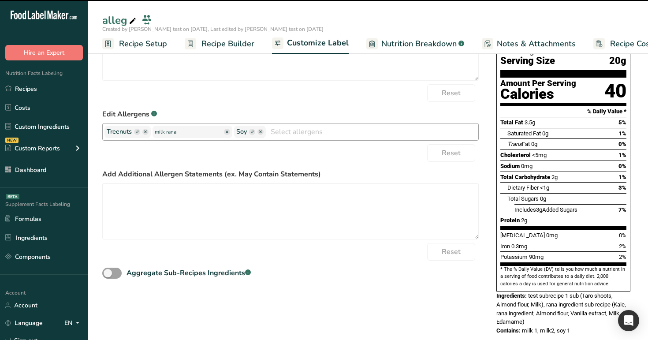
click at [151, 134] on div "Treenuts milk rana Soy Gluten Eggs Fish Peanuts Sesame Crustaceans Sulphites Ce…" at bounding box center [290, 132] width 376 height 18
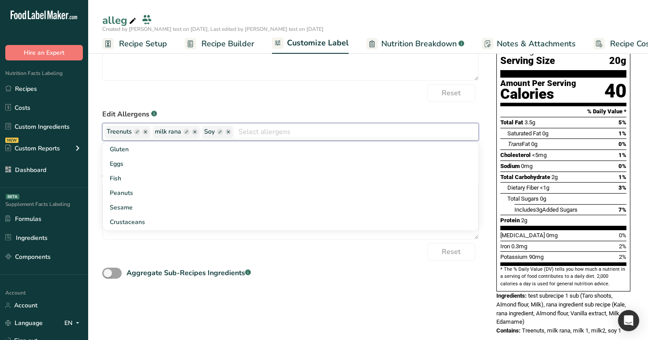
click at [490, 201] on div "Choose your label style Standard FDA label USA (FDA) Standard FDA label Tabular…" at bounding box center [367, 168] width 531 height 352
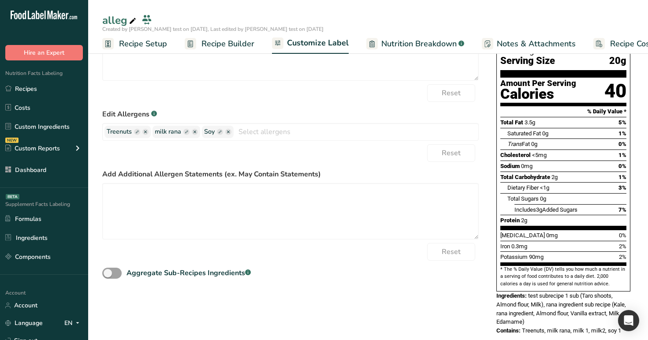
scroll to position [0, 0]
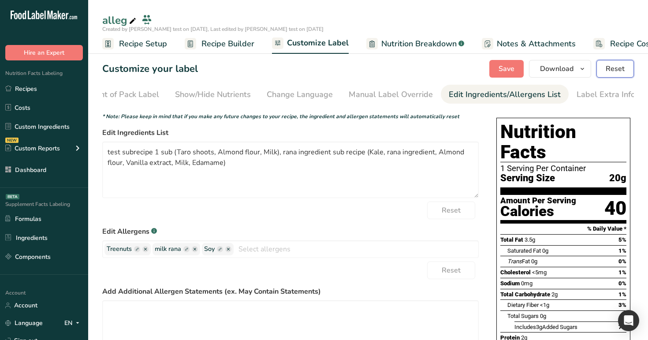
click at [605, 67] on button "Reset" at bounding box center [614, 69] width 37 height 18
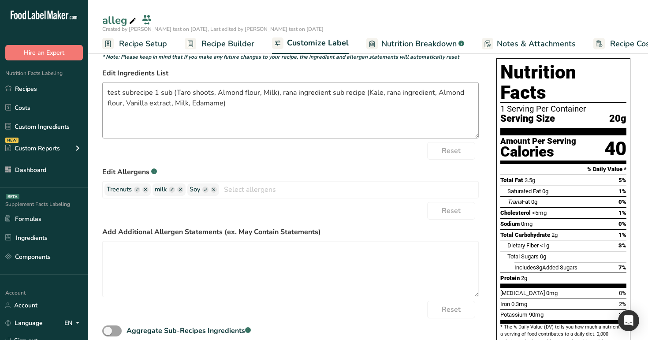
scroll to position [60, 0]
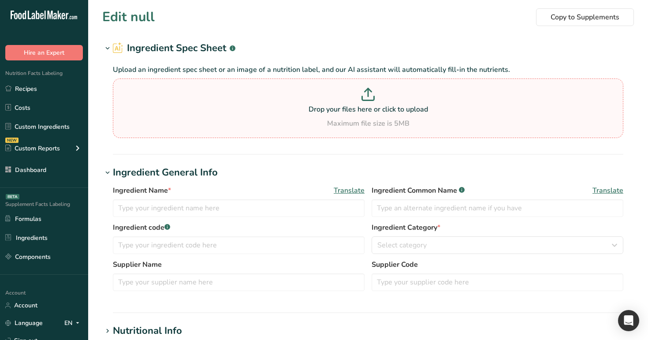
type input "Almond flour"
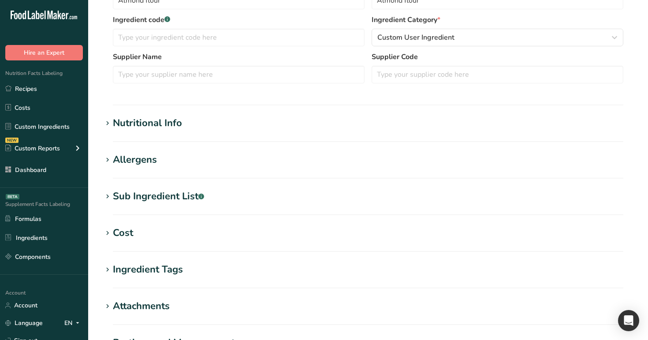
scroll to position [210, 0]
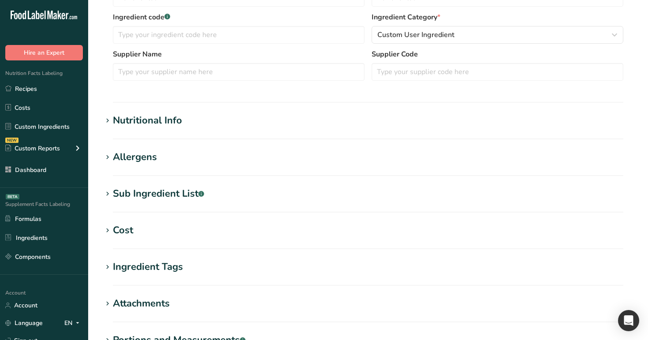
click at [180, 154] on h1 "Allergens" at bounding box center [367, 157] width 531 height 15
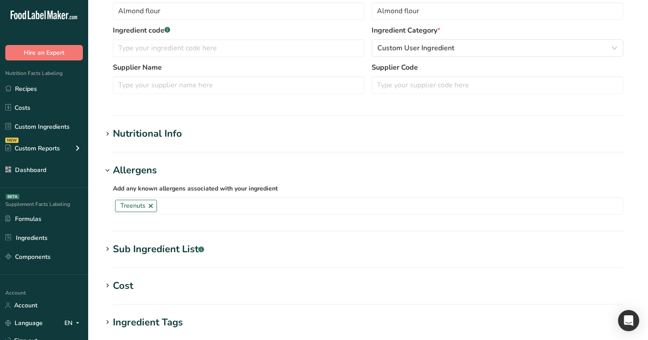
scroll to position [186, 0]
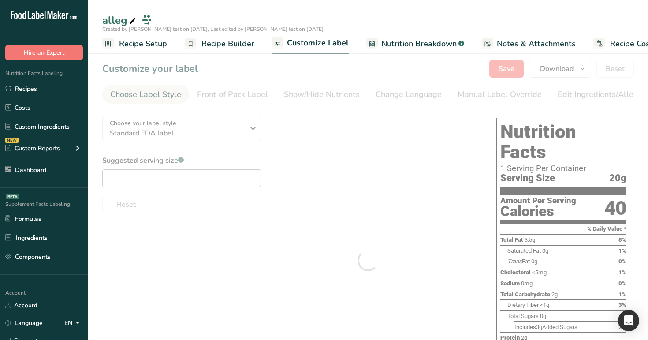
type textarea "test subrecipe 1 sub (Taro shoots, Almond flour, Milk ,rana 1), rana ingredient…"
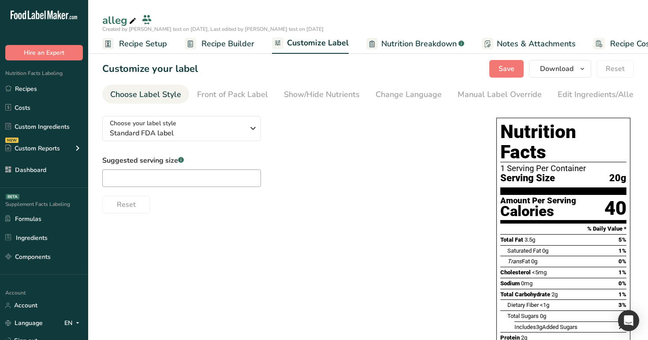
click at [523, 94] on div "Manual Label Override" at bounding box center [499, 95] width 84 height 12
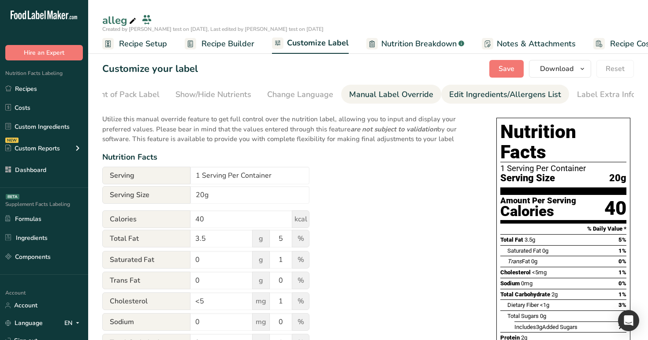
scroll to position [0, 109]
click at [544, 94] on div "Edit Ingredients/Allergens List" at bounding box center [505, 95] width 112 height 12
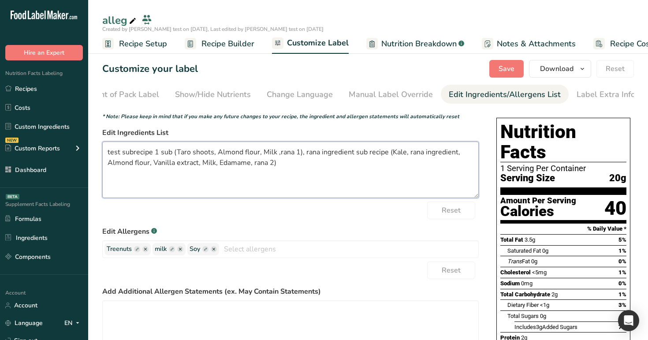
click at [282, 154] on textarea "test subrecipe 1 sub (Taro shoots, Almond flour, Milk ,rana 1), rana ingredient…" at bounding box center [290, 169] width 376 height 56
drag, startPoint x: 299, startPoint y: 154, endPoint x: 274, endPoint y: 155, distance: 24.7
click at [274, 155] on textarea "test subrecipe 1 sub (Taro shoots, Almond flour, Milk ,rana 1), rana ingredient…" at bounding box center [290, 169] width 376 height 56
drag, startPoint x: 297, startPoint y: 153, endPoint x: 275, endPoint y: 155, distance: 21.6
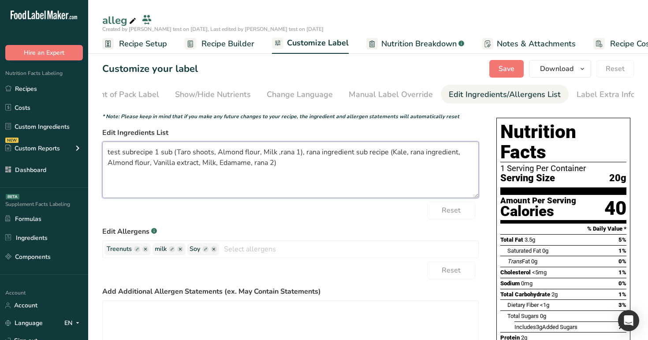
click at [275, 155] on textarea "test subrecipe 1 sub (Taro shoots, Almond flour, Milk ,rana 1), rana ingredient…" at bounding box center [290, 169] width 376 height 56
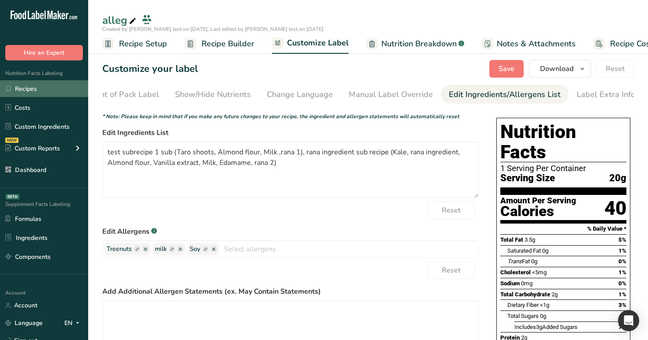
click at [56, 82] on link "Recipes" at bounding box center [44, 88] width 88 height 17
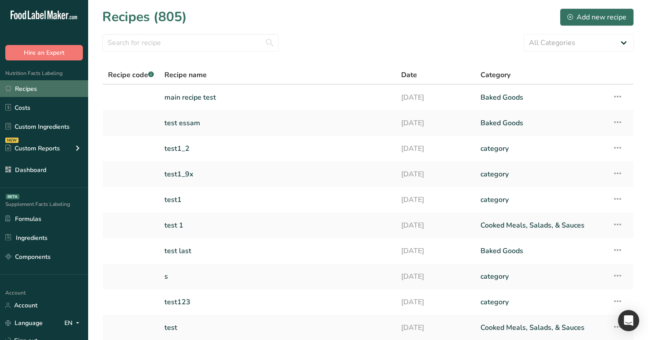
click at [56, 83] on link "Recipes" at bounding box center [44, 88] width 88 height 17
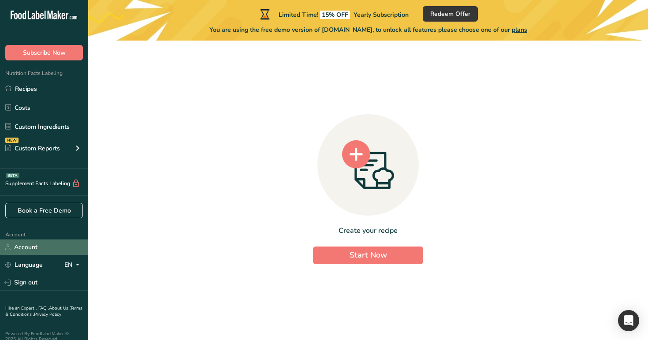
click at [44, 245] on link "Account" at bounding box center [44, 246] width 88 height 15
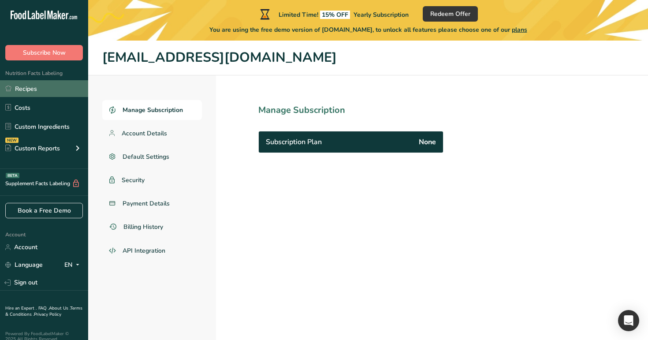
click at [44, 87] on link "Recipes" at bounding box center [44, 88] width 88 height 17
